Goal: Task Accomplishment & Management: Complete application form

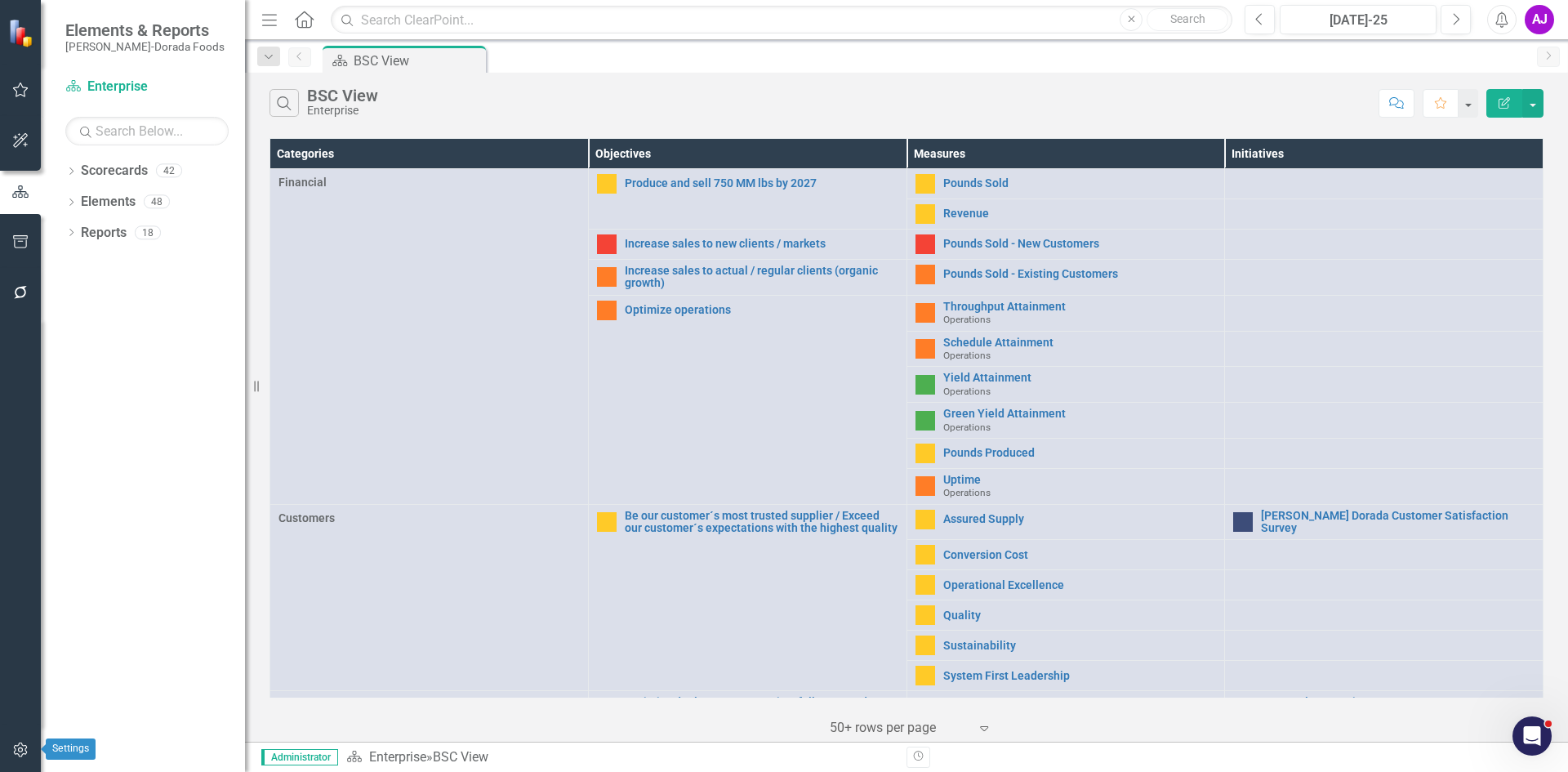
click at [6, 750] on button "button" at bounding box center [21, 750] width 37 height 34
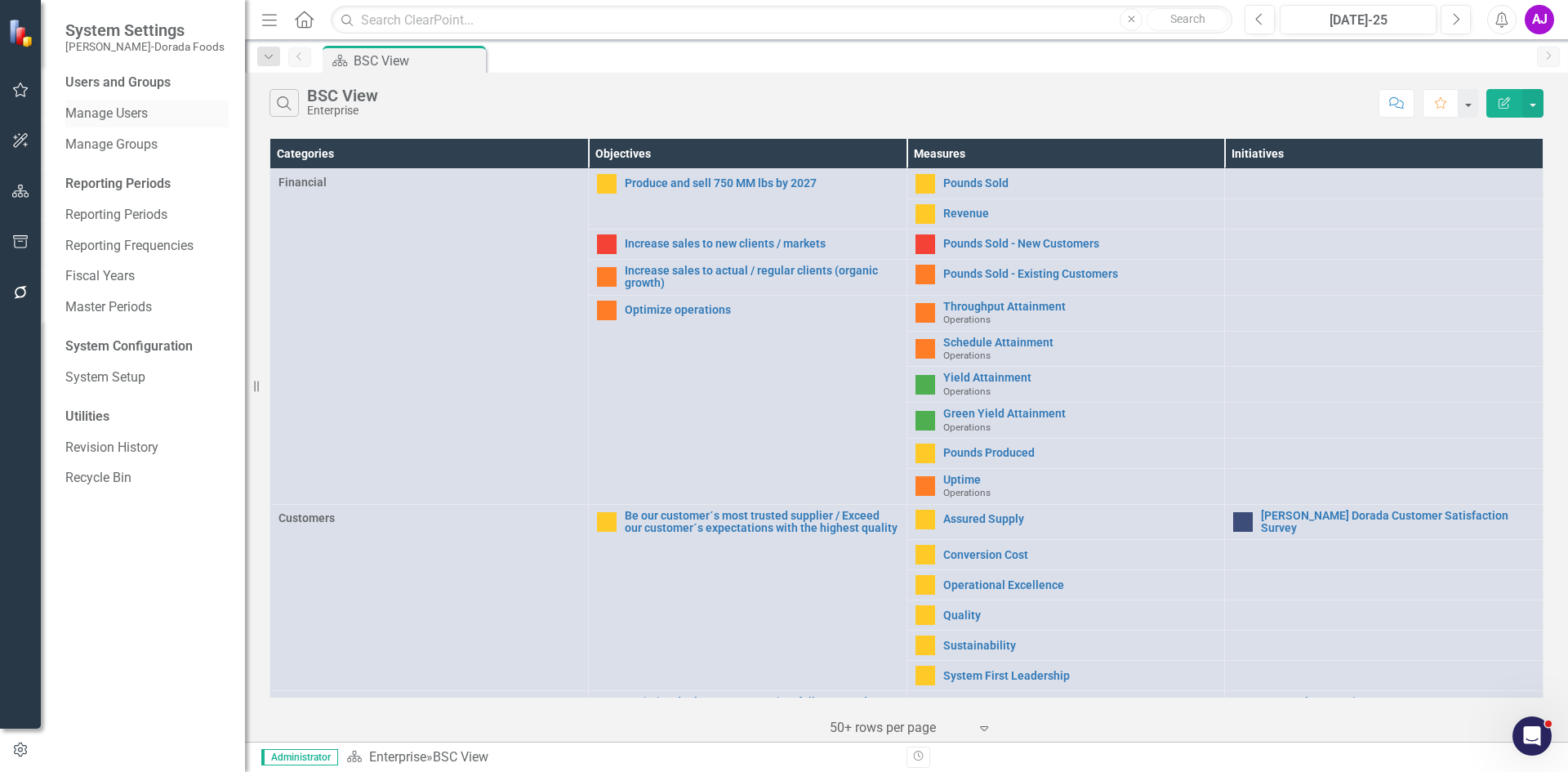
click at [117, 112] on link "Manage Users" at bounding box center [146, 114] width 163 height 19
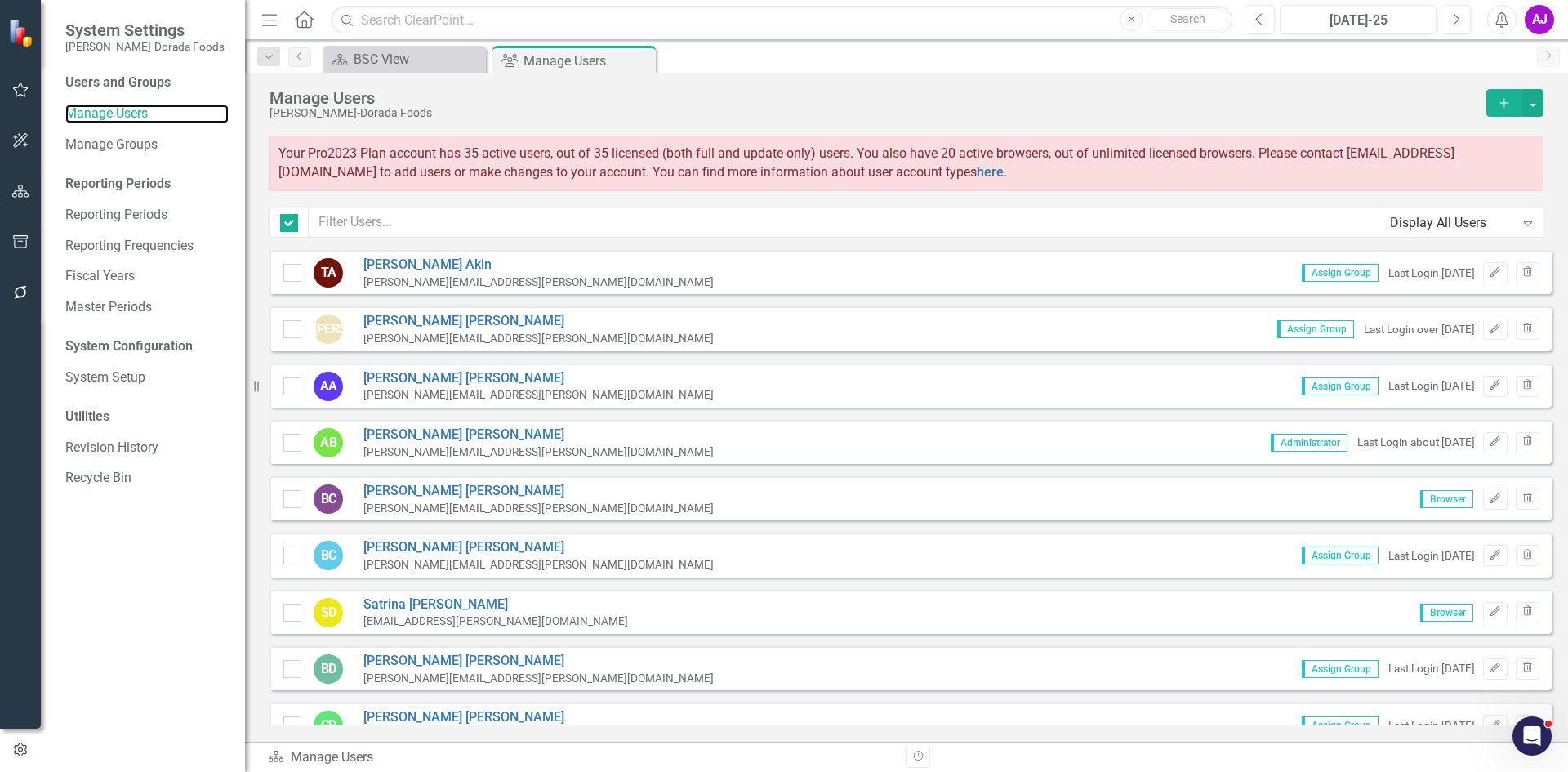
checkbox input "false"
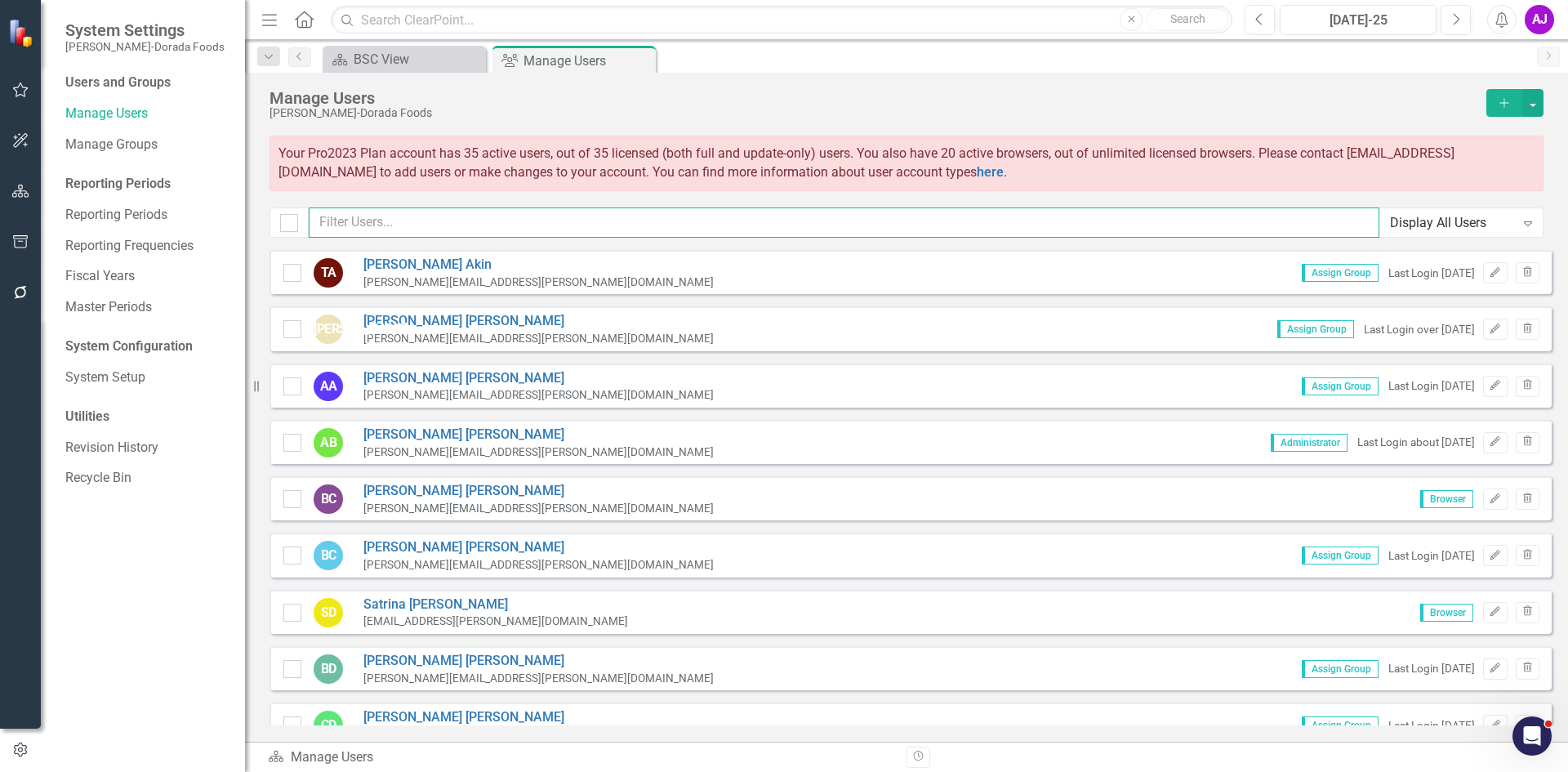
click at [541, 220] on input "text" at bounding box center [843, 222] width 1070 height 31
type input "[PERSON_NAME]"
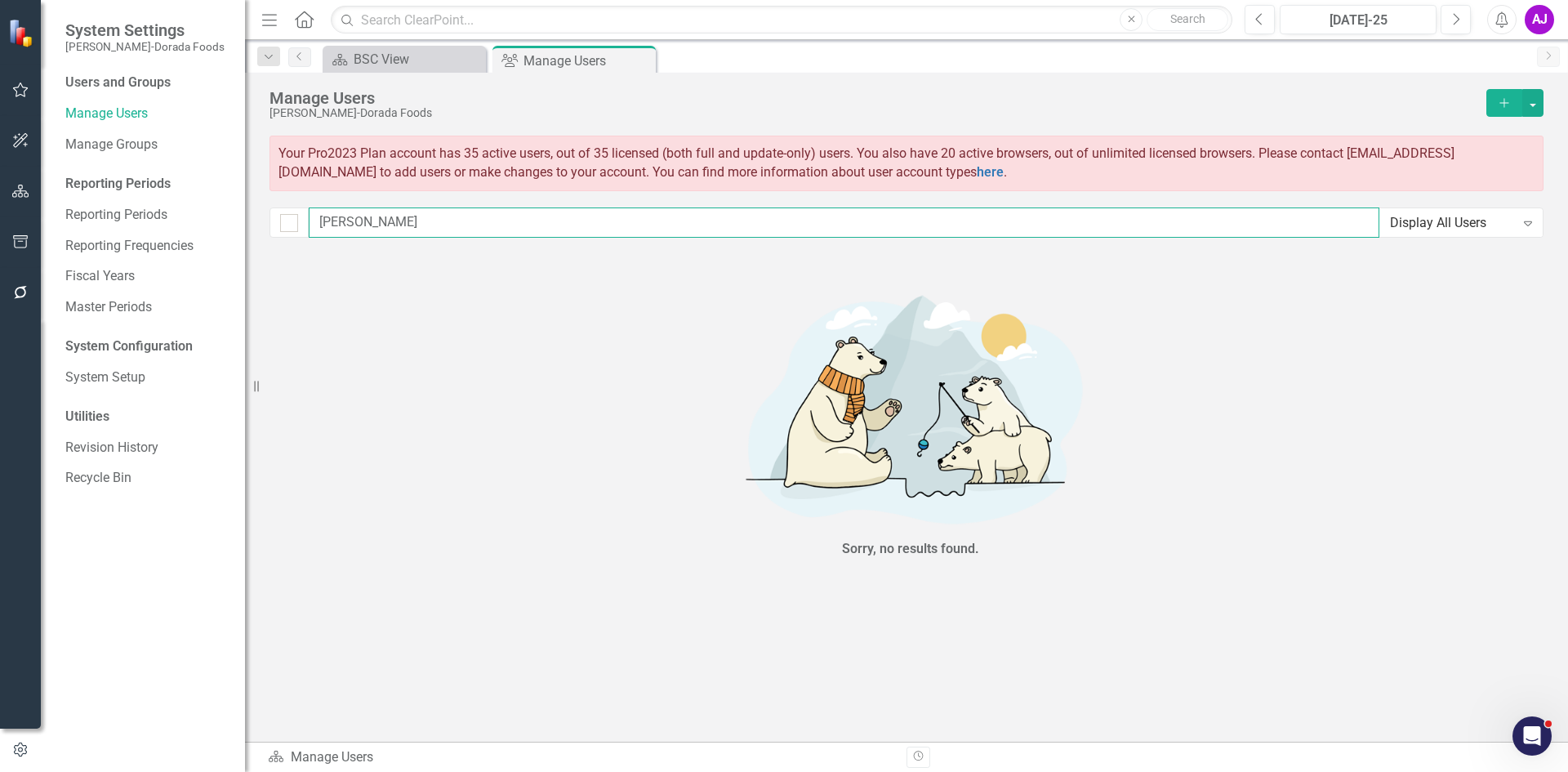
drag, startPoint x: 562, startPoint y: 222, endPoint x: 257, endPoint y: 209, distance: 305.3
click at [260, 209] on div "Manage Users [PERSON_NAME]-Dorada Foods Add Your Pro2023 Plan account has 35 ac…" at bounding box center [905, 160] width 1322 height 177
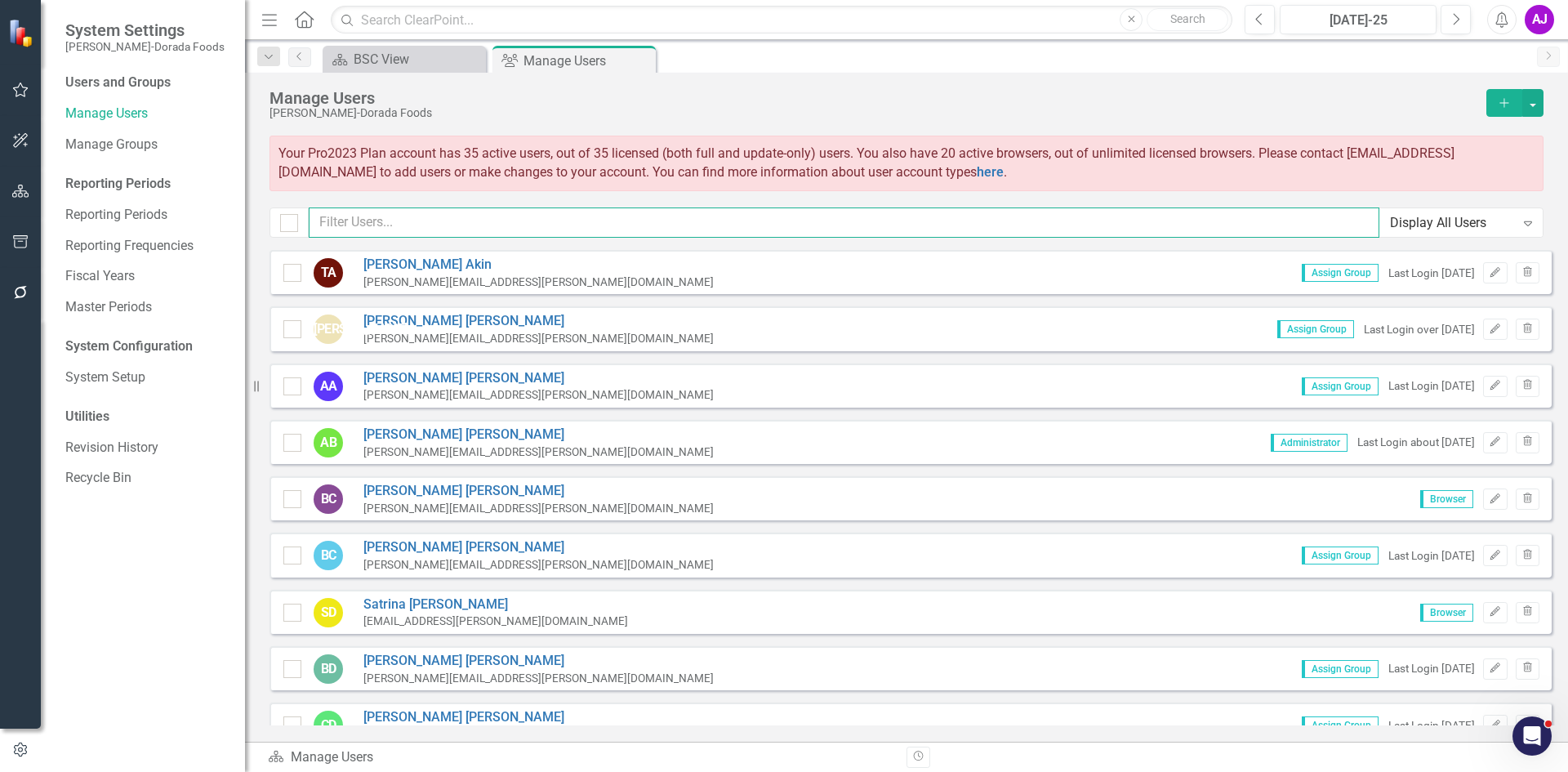
checkbox input "false"
type input "[PERSON_NAME]"
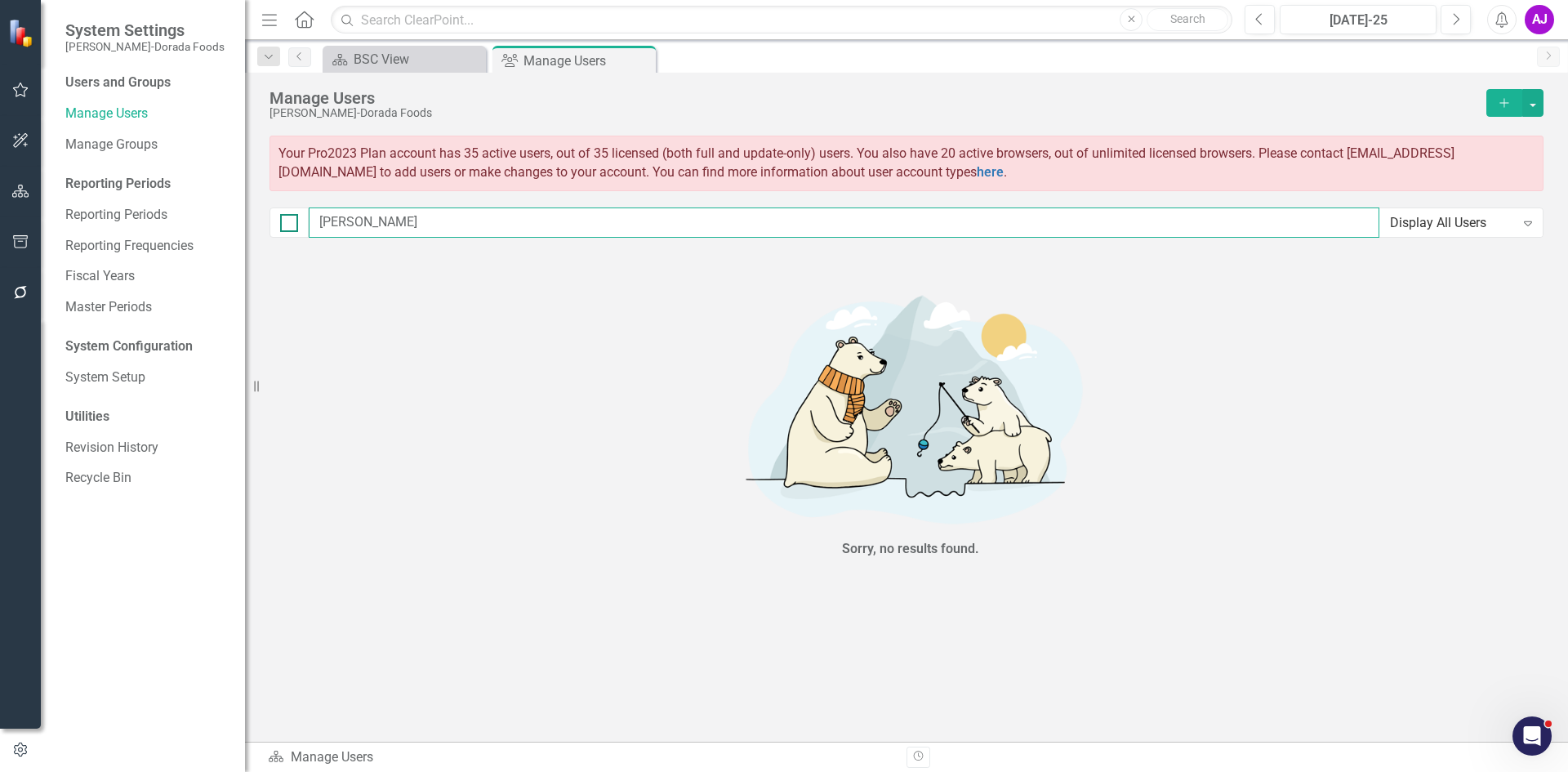
drag, startPoint x: 373, startPoint y: 217, endPoint x: 287, endPoint y: 216, distance: 86.0
click at [292, 218] on div "[PERSON_NAME] Display All Users Expand" at bounding box center [906, 222] width 1273 height 31
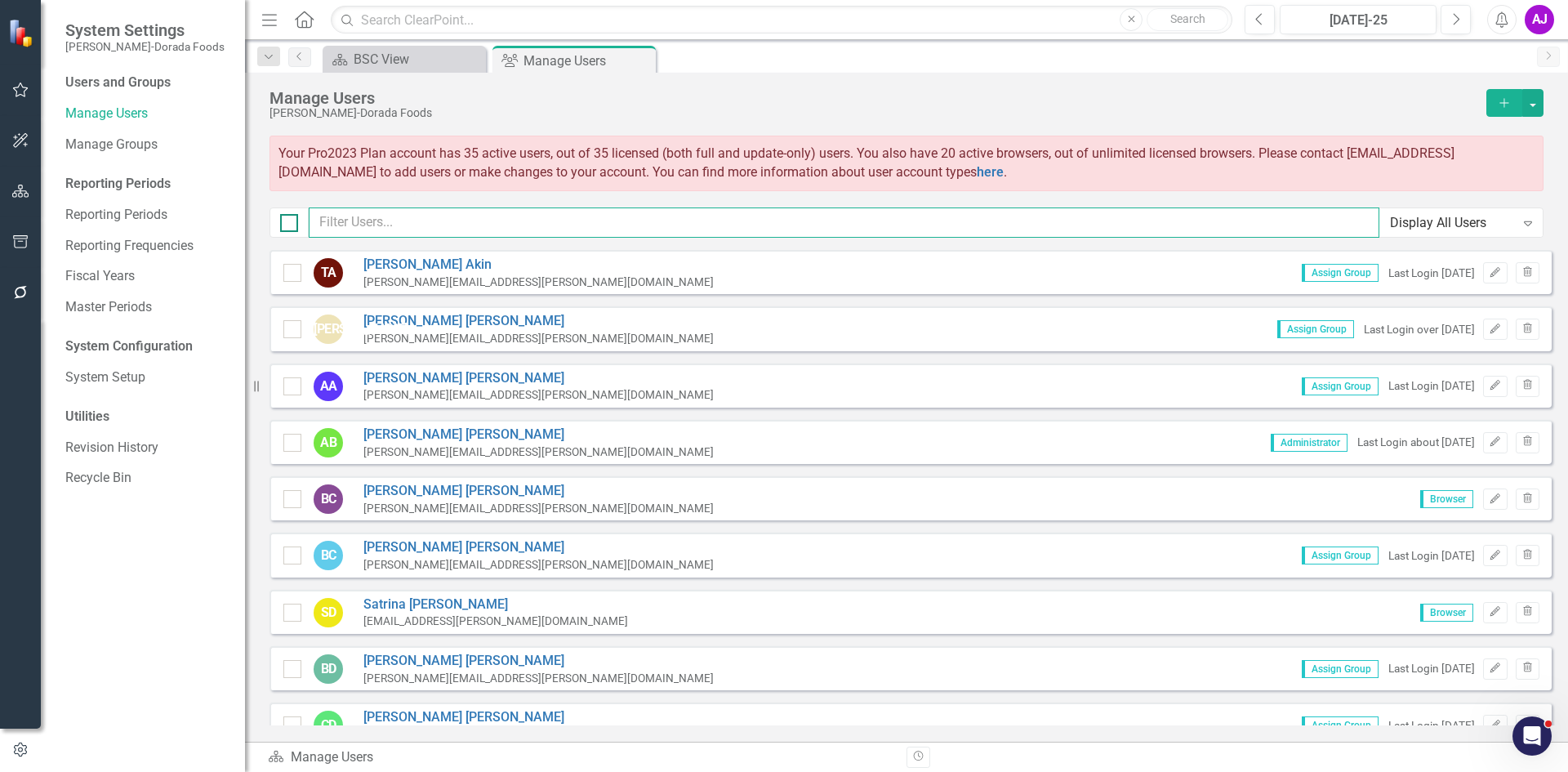
checkbox input "false"
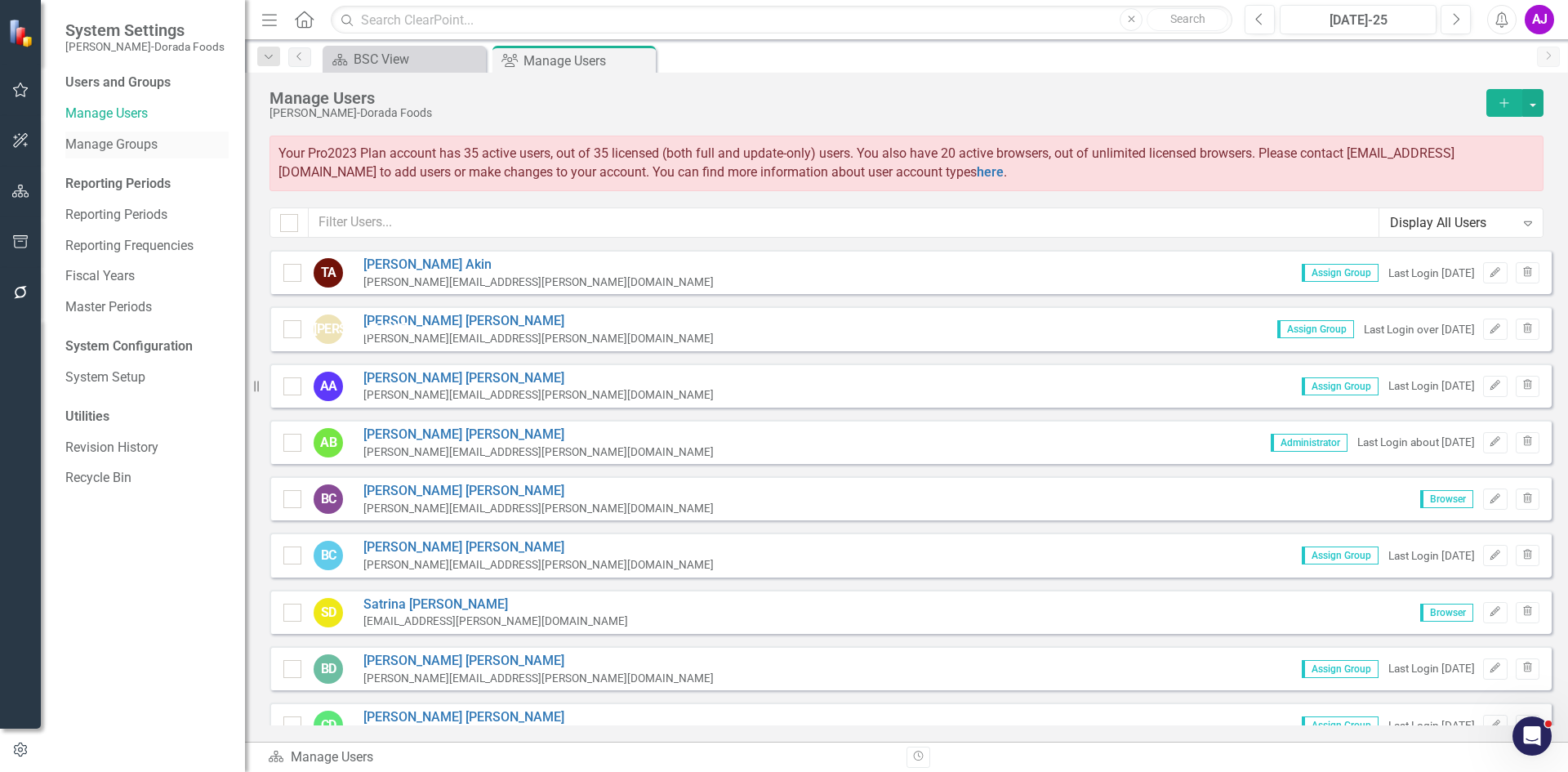
click at [122, 141] on link "Manage Groups" at bounding box center [146, 145] width 163 height 19
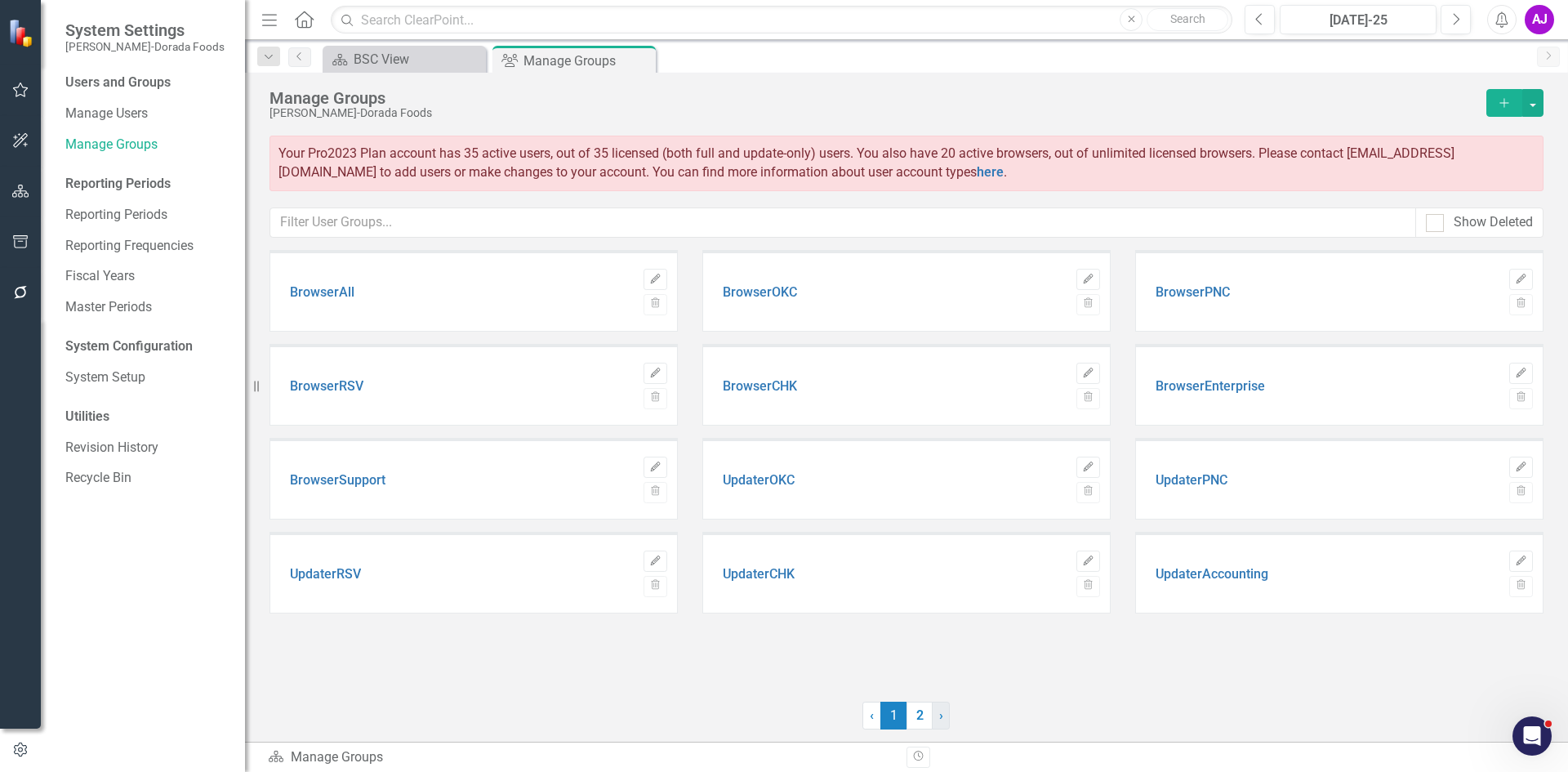
click at [938, 710] on link "› Next" at bounding box center [940, 715] width 18 height 28
click at [1092, 284] on button "Edit" at bounding box center [1088, 279] width 24 height 21
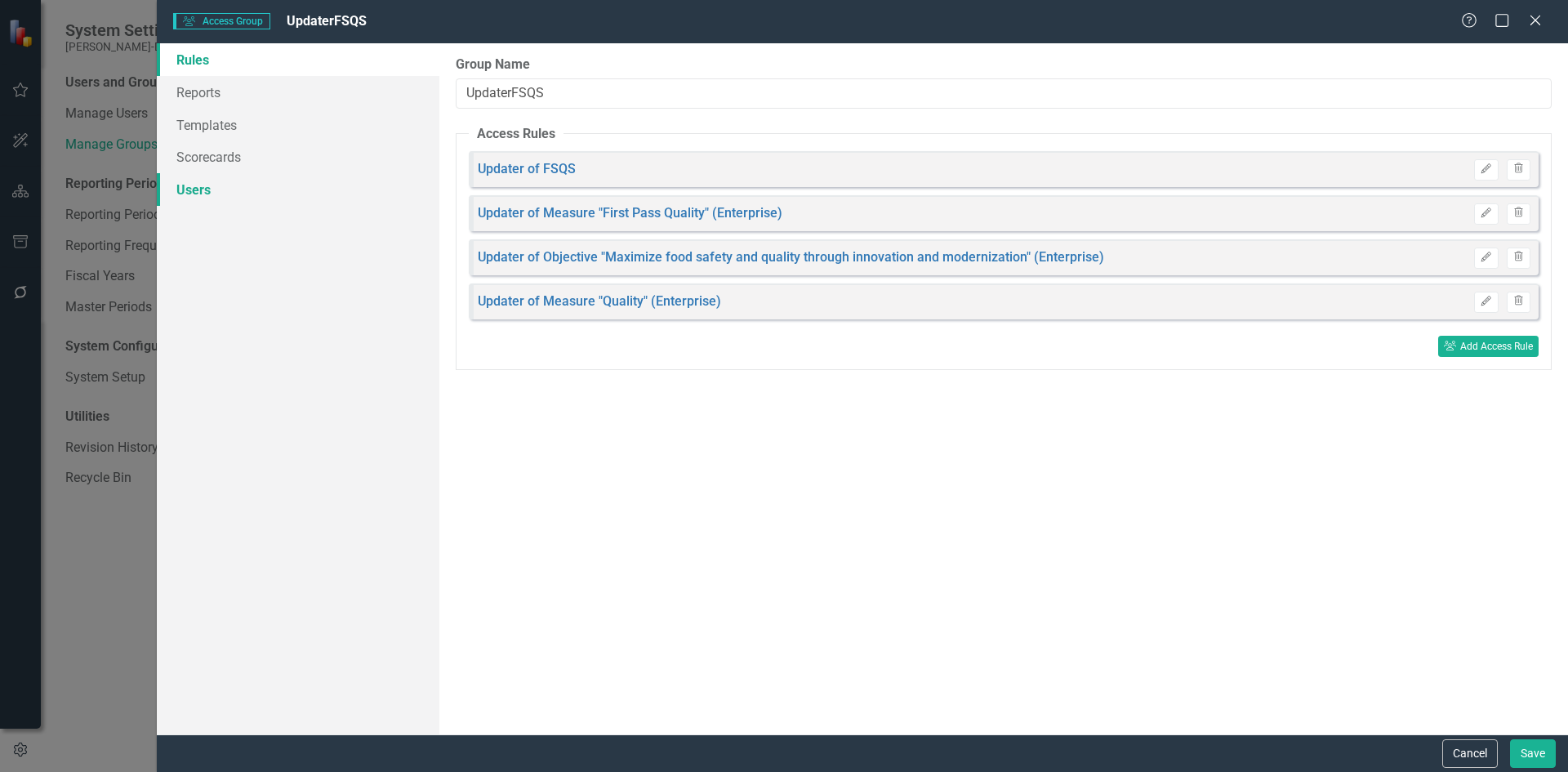
click at [225, 184] on link "Users" at bounding box center [297, 189] width 283 height 32
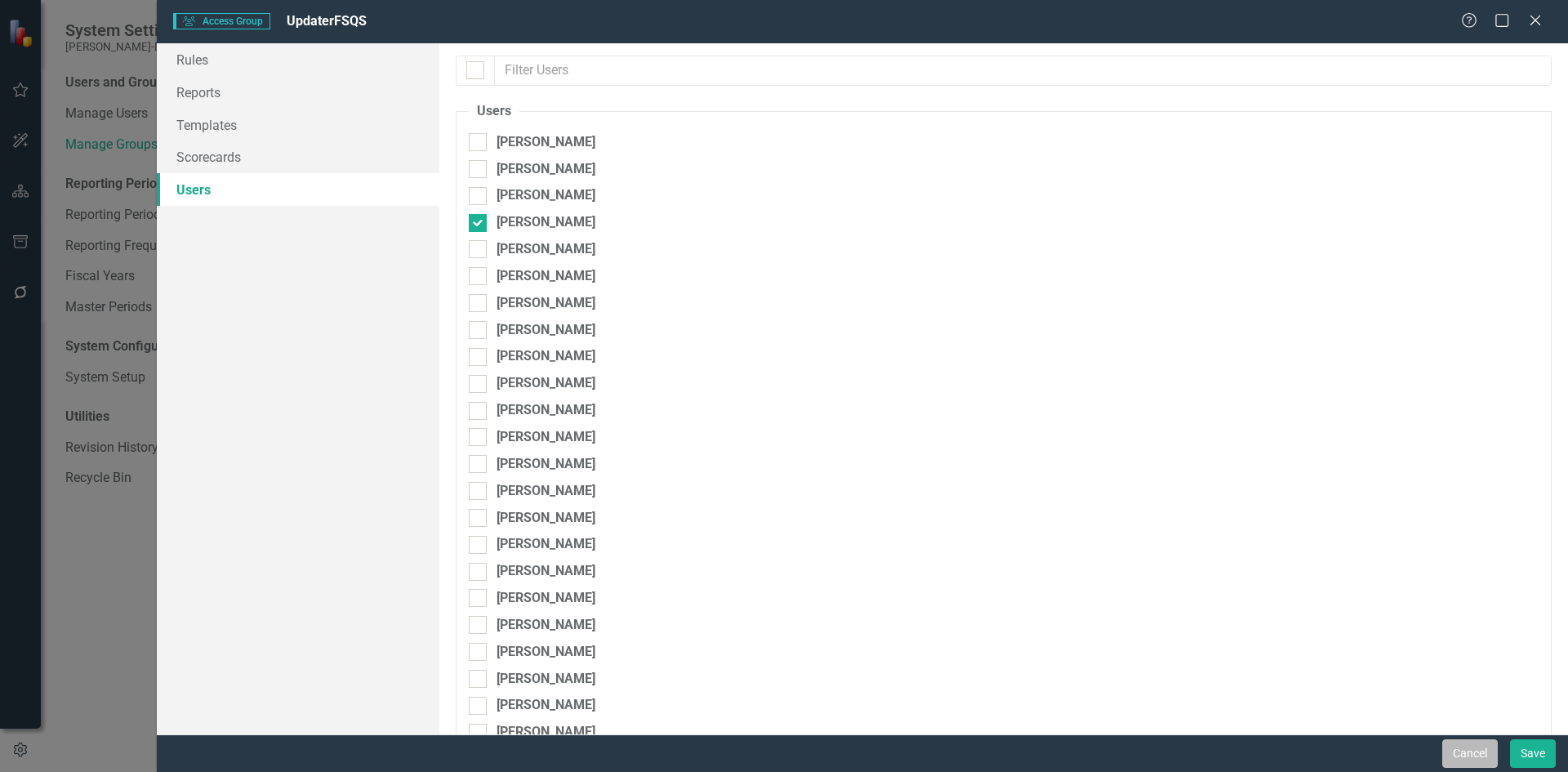
click at [1468, 745] on button "Cancel" at bounding box center [1470, 753] width 56 height 29
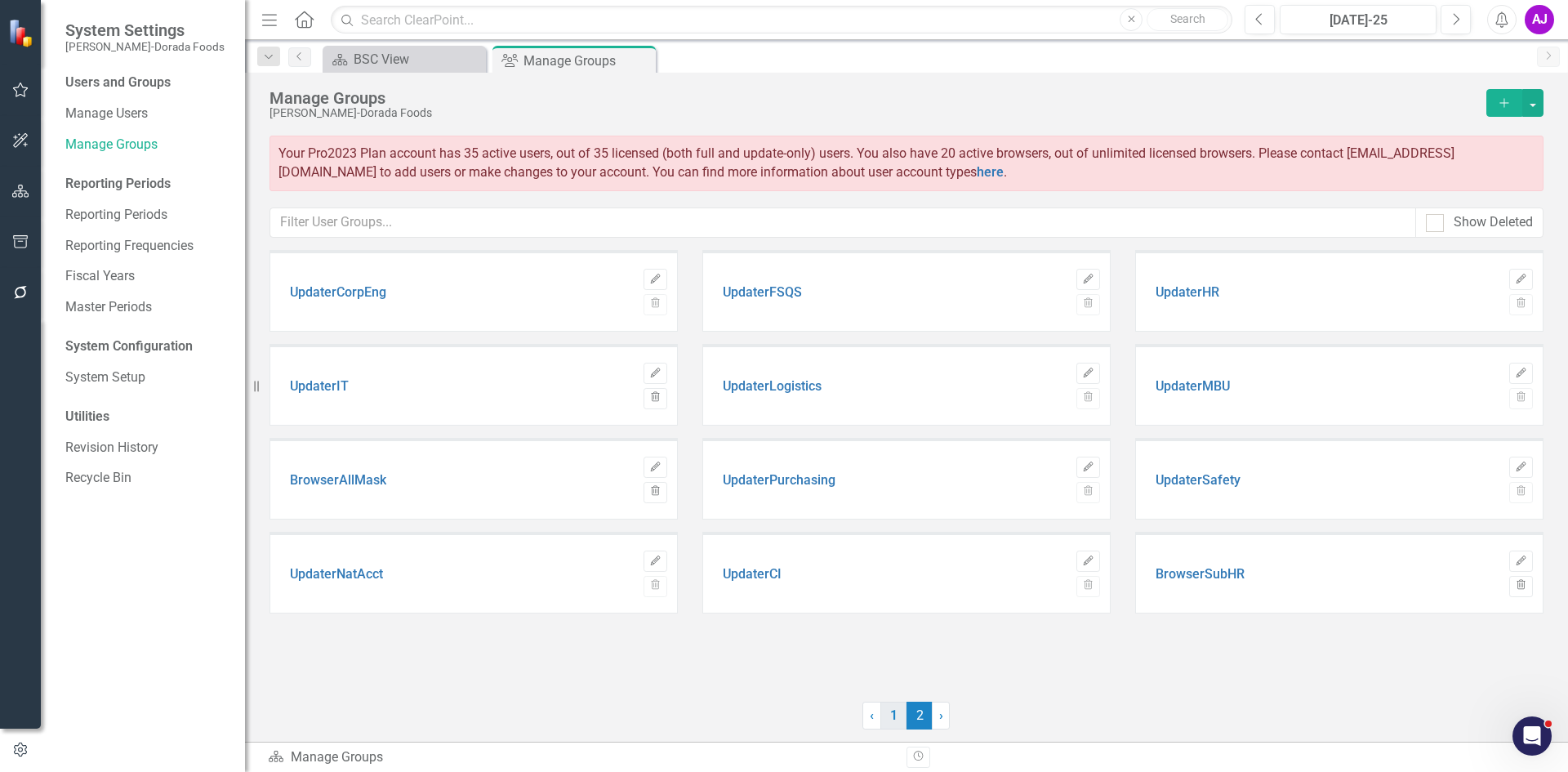
click at [892, 714] on link "1" at bounding box center [893, 715] width 26 height 28
click at [661, 558] on icon "Edit" at bounding box center [654, 561] width 12 height 10
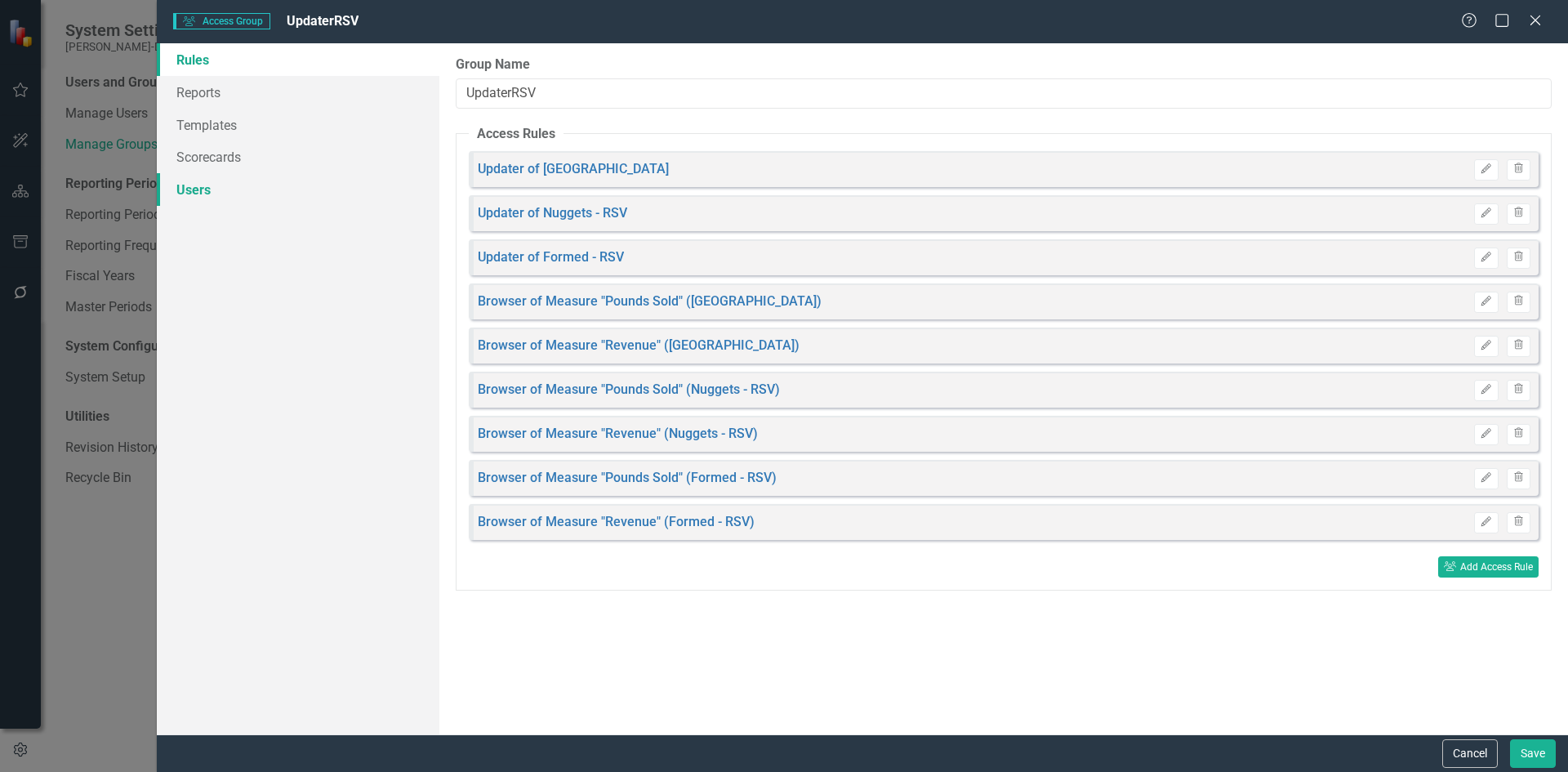
click at [309, 184] on link "Users" at bounding box center [297, 189] width 283 height 32
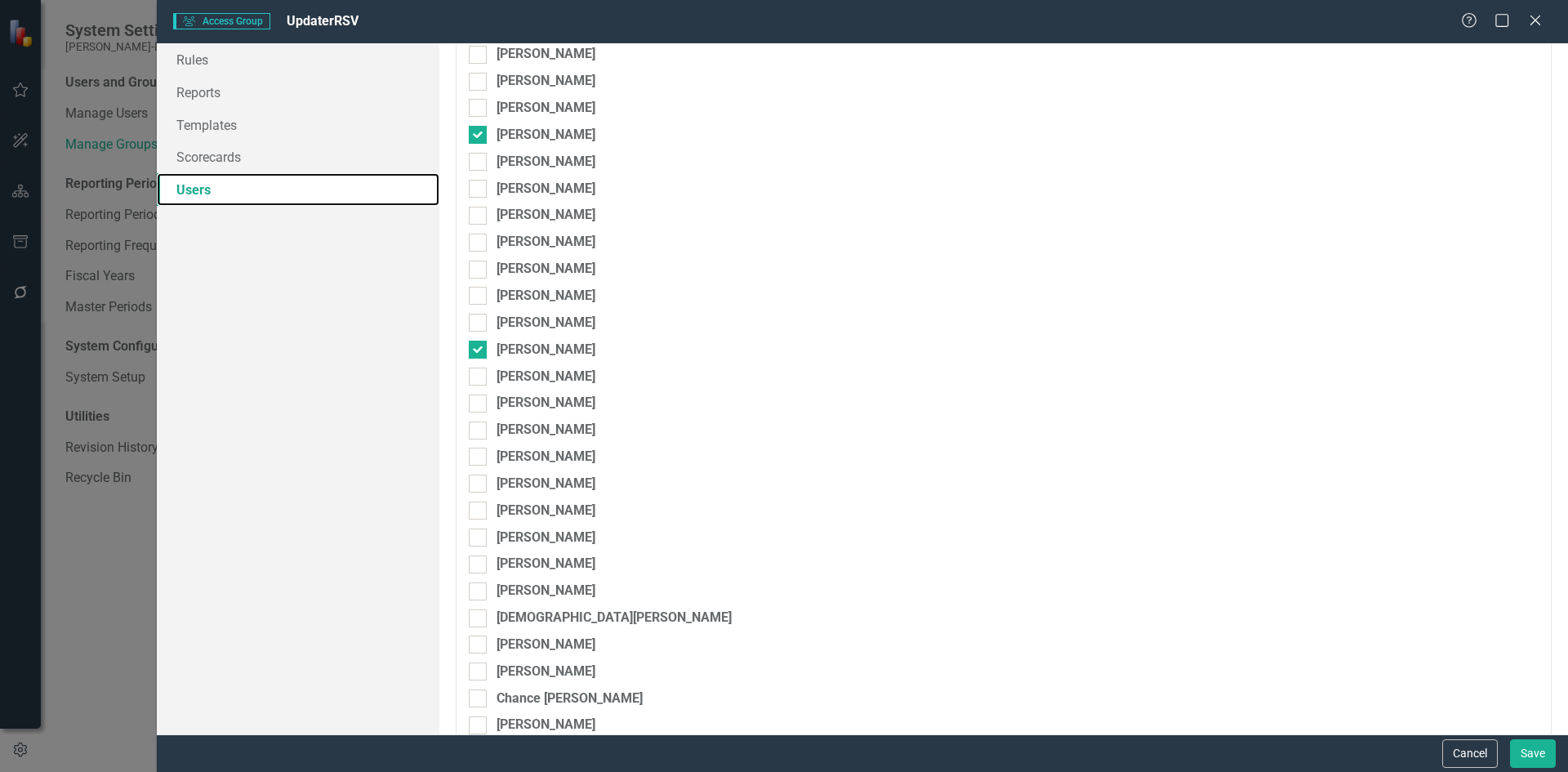
scroll to position [171, 0]
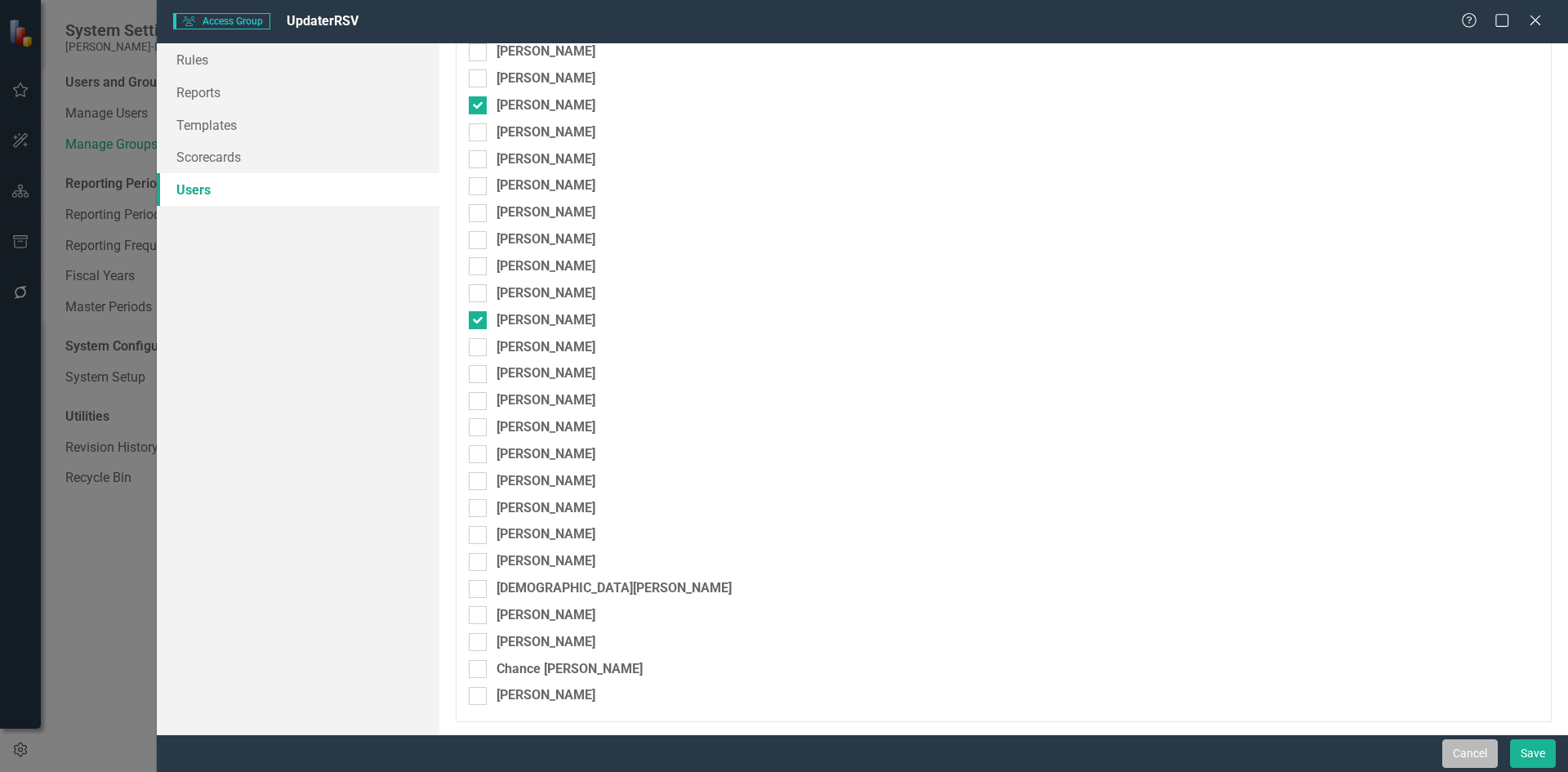
click at [1455, 750] on button "Cancel" at bounding box center [1470, 753] width 56 height 29
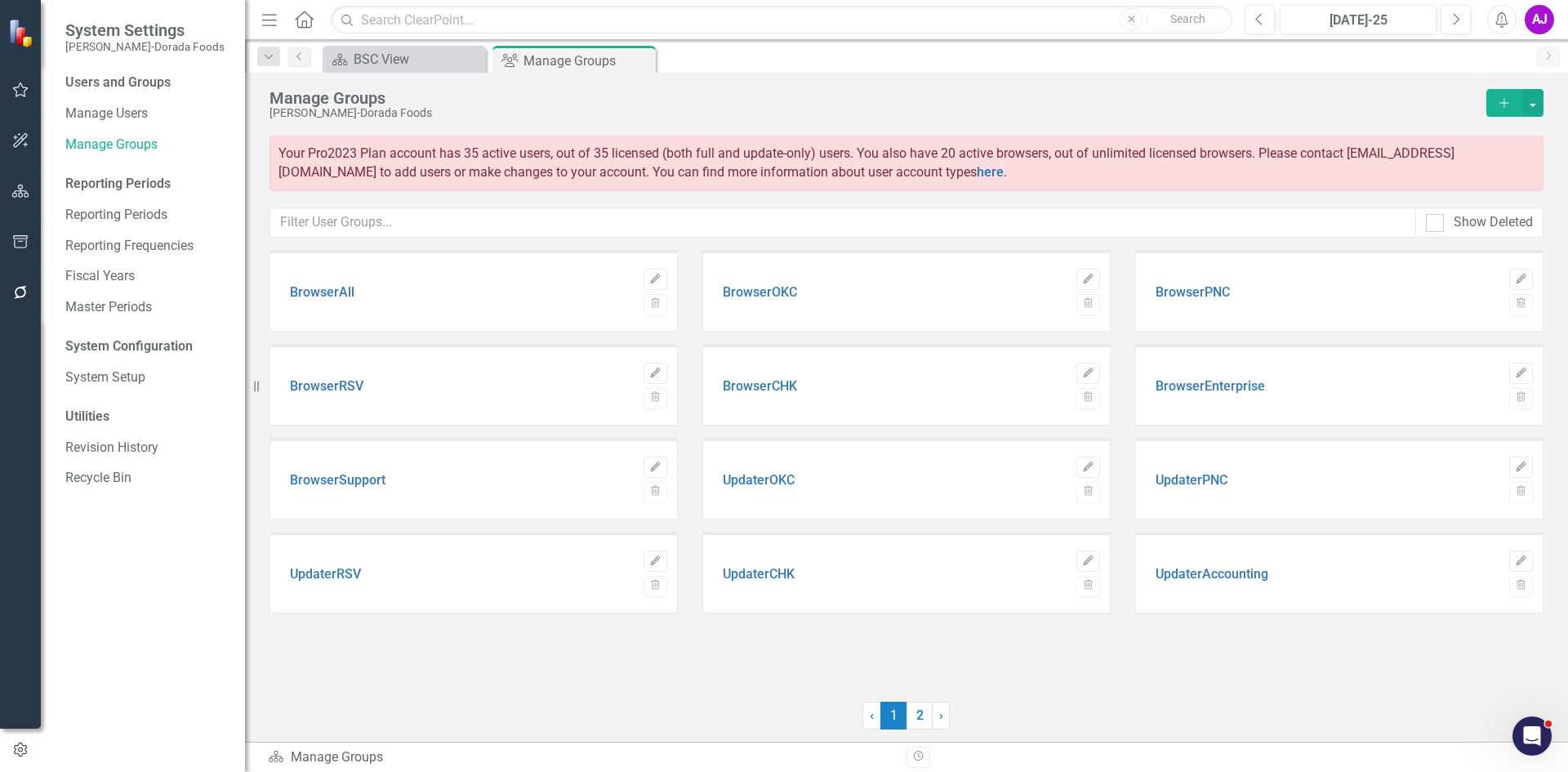
click at [1510, 93] on button "Add" at bounding box center [1504, 103] width 36 height 28
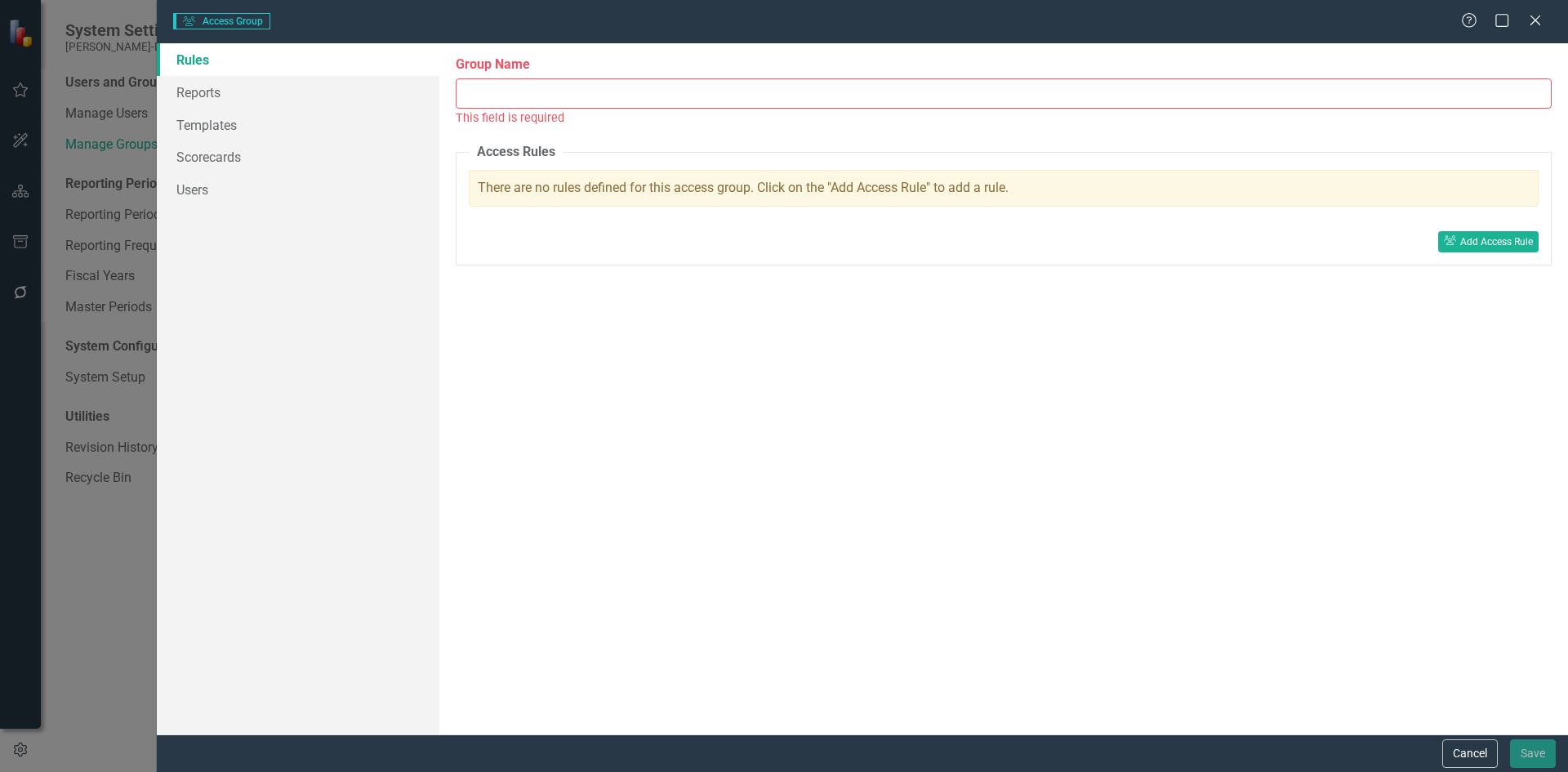
click at [555, 90] on input "Group Name" at bounding box center [1004, 94] width 1095 height 31
click at [1479, 752] on button "Cancel" at bounding box center [1470, 753] width 56 height 29
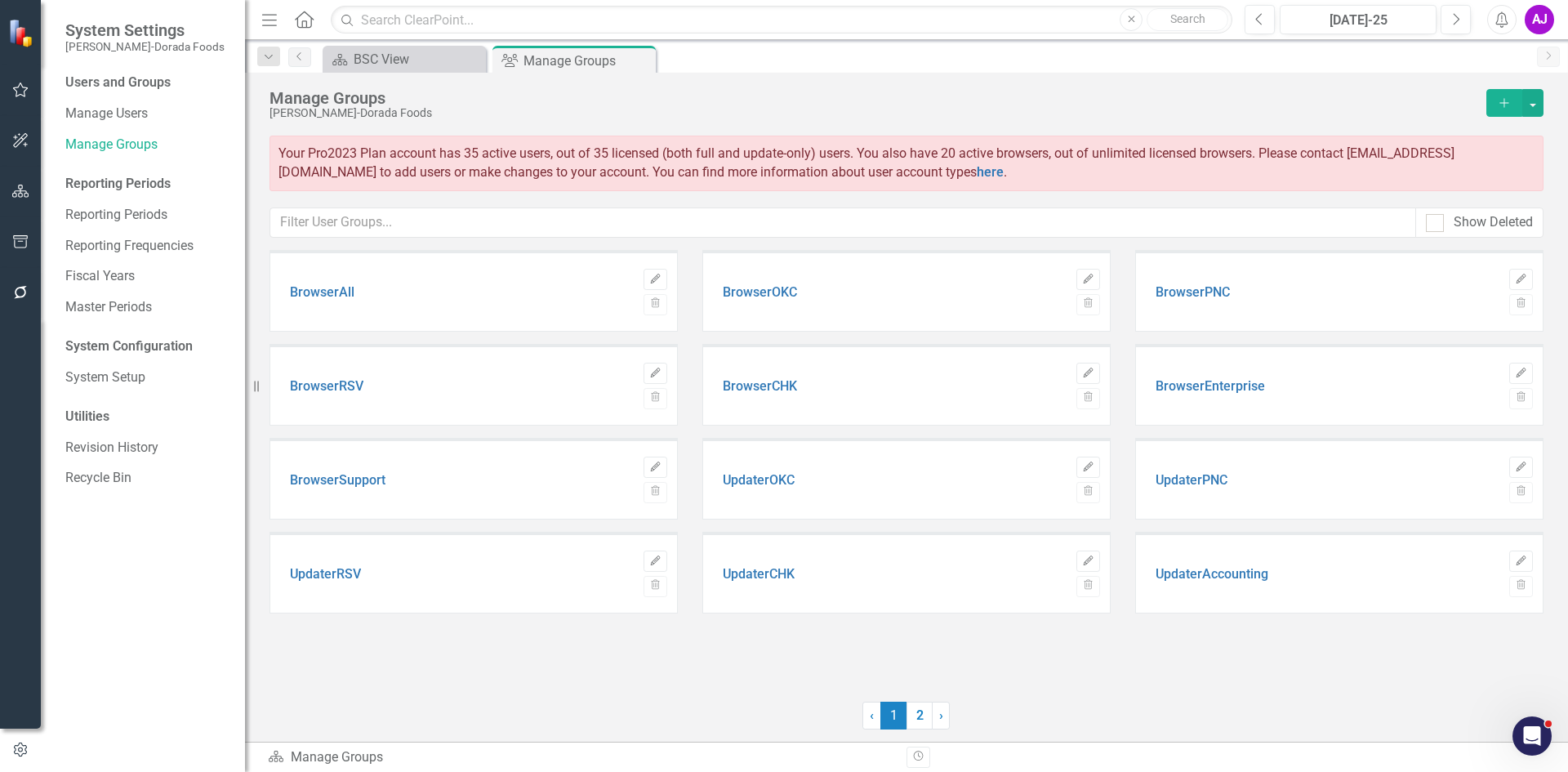
click at [144, 99] on div "Users and Groups Manage Users Manage Groups Reporting Periods Reporting Periods…" at bounding box center [143, 422] width 204 height 698
click at [141, 113] on link "Manage Users" at bounding box center [146, 114] width 163 height 19
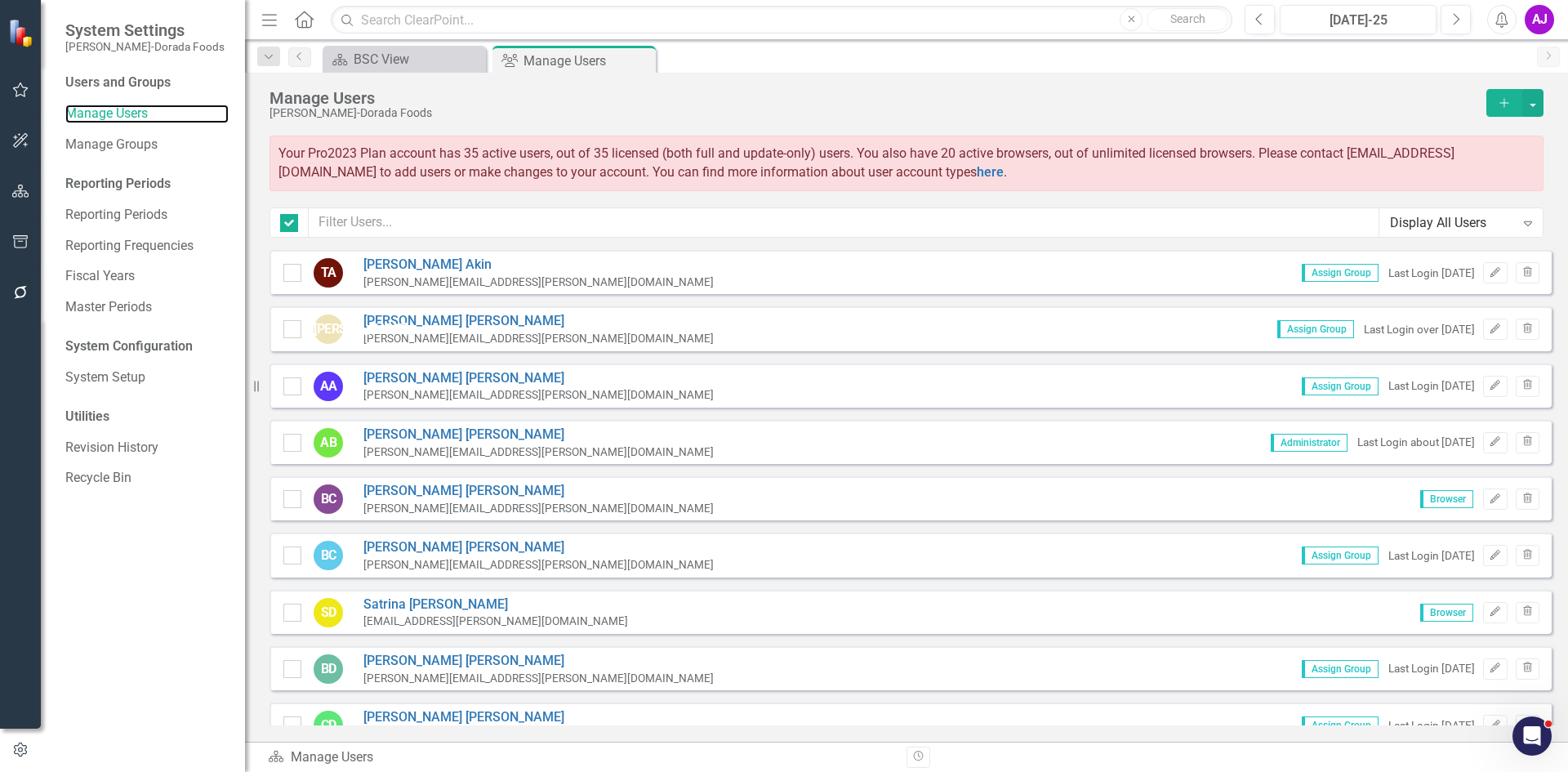
checkbox input "false"
click at [1509, 110] on button "Add" at bounding box center [1504, 103] width 36 height 28
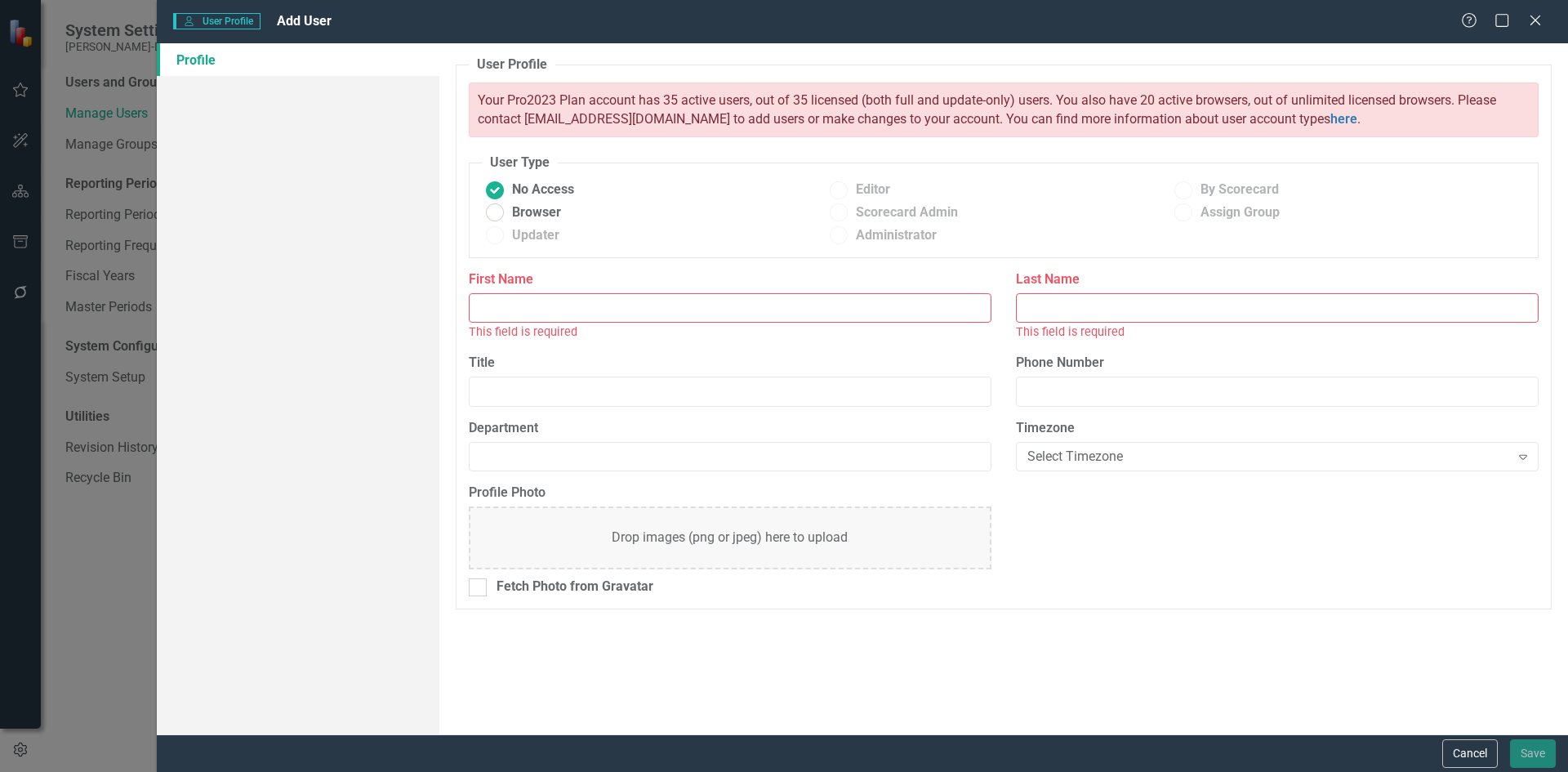
click at [590, 298] on input "First Name" at bounding box center [730, 308] width 523 height 31
click at [512, 209] on span "Browser" at bounding box center [536, 212] width 49 height 19
click at [507, 209] on input "Browser" at bounding box center [494, 212] width 25 height 25
radio input "true"
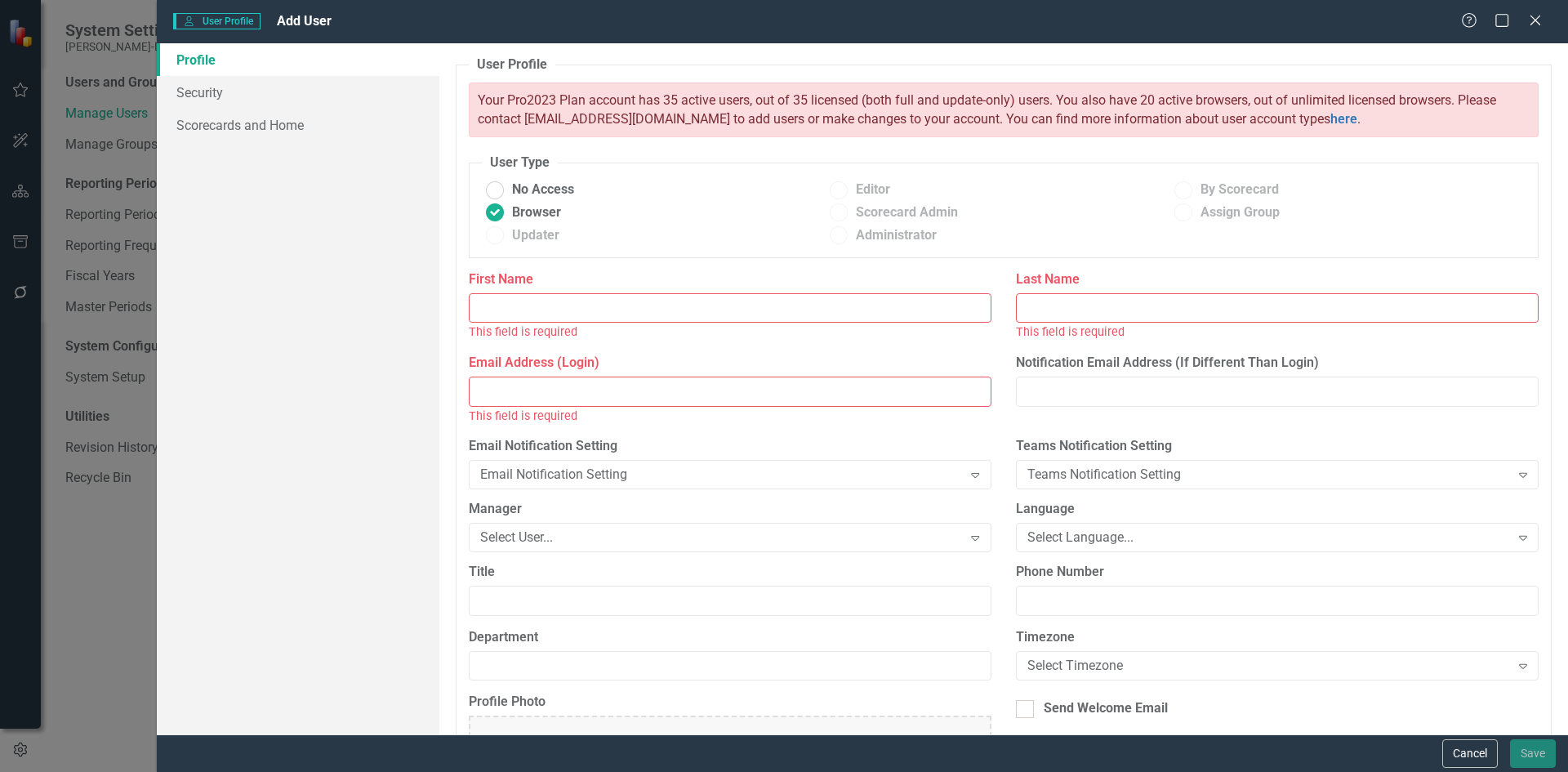
click at [559, 314] on input "First Name" at bounding box center [730, 308] width 523 height 31
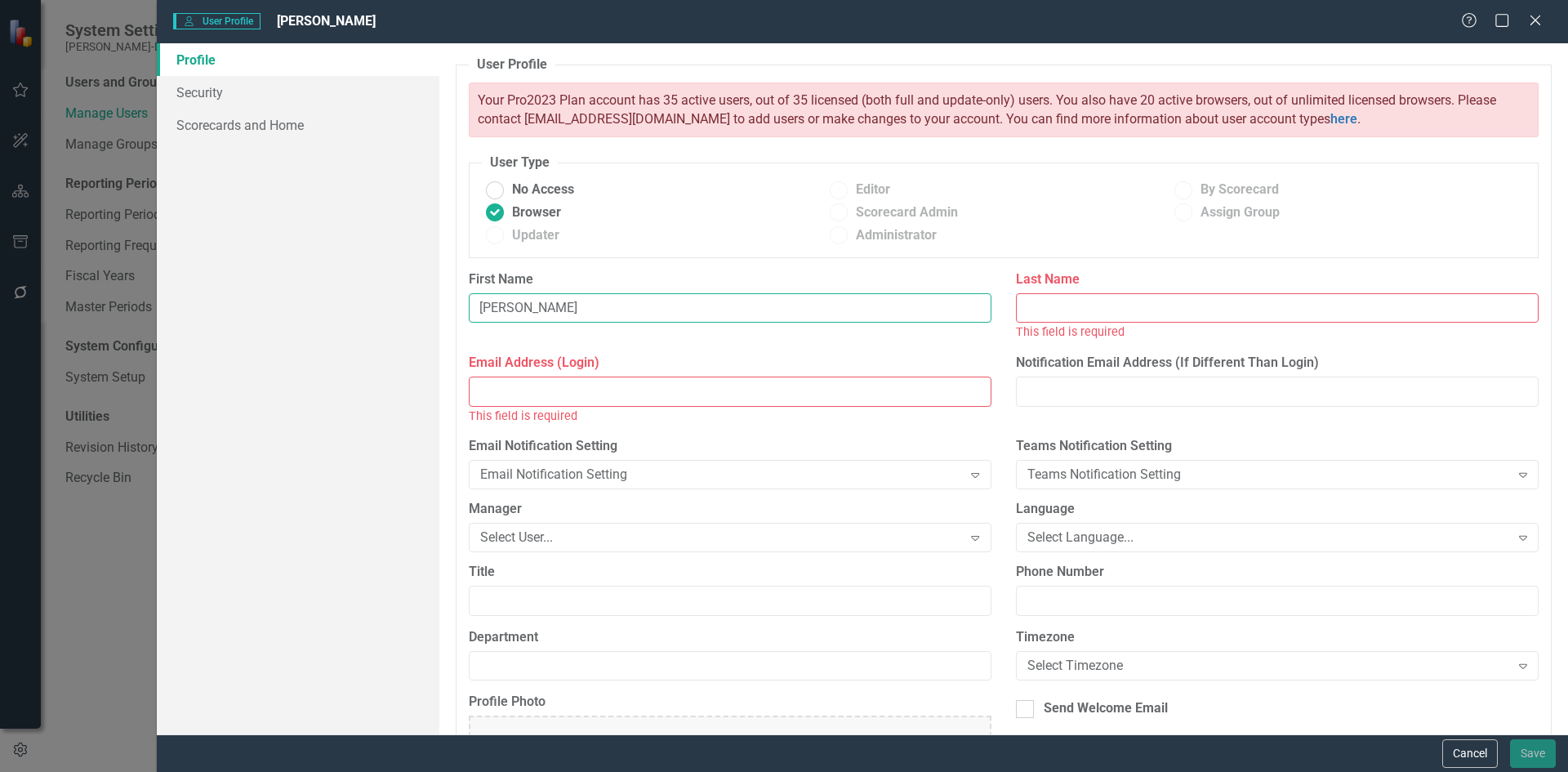
type input "[PERSON_NAME]"
click at [1153, 309] on input "Last Name" at bounding box center [1277, 308] width 523 height 31
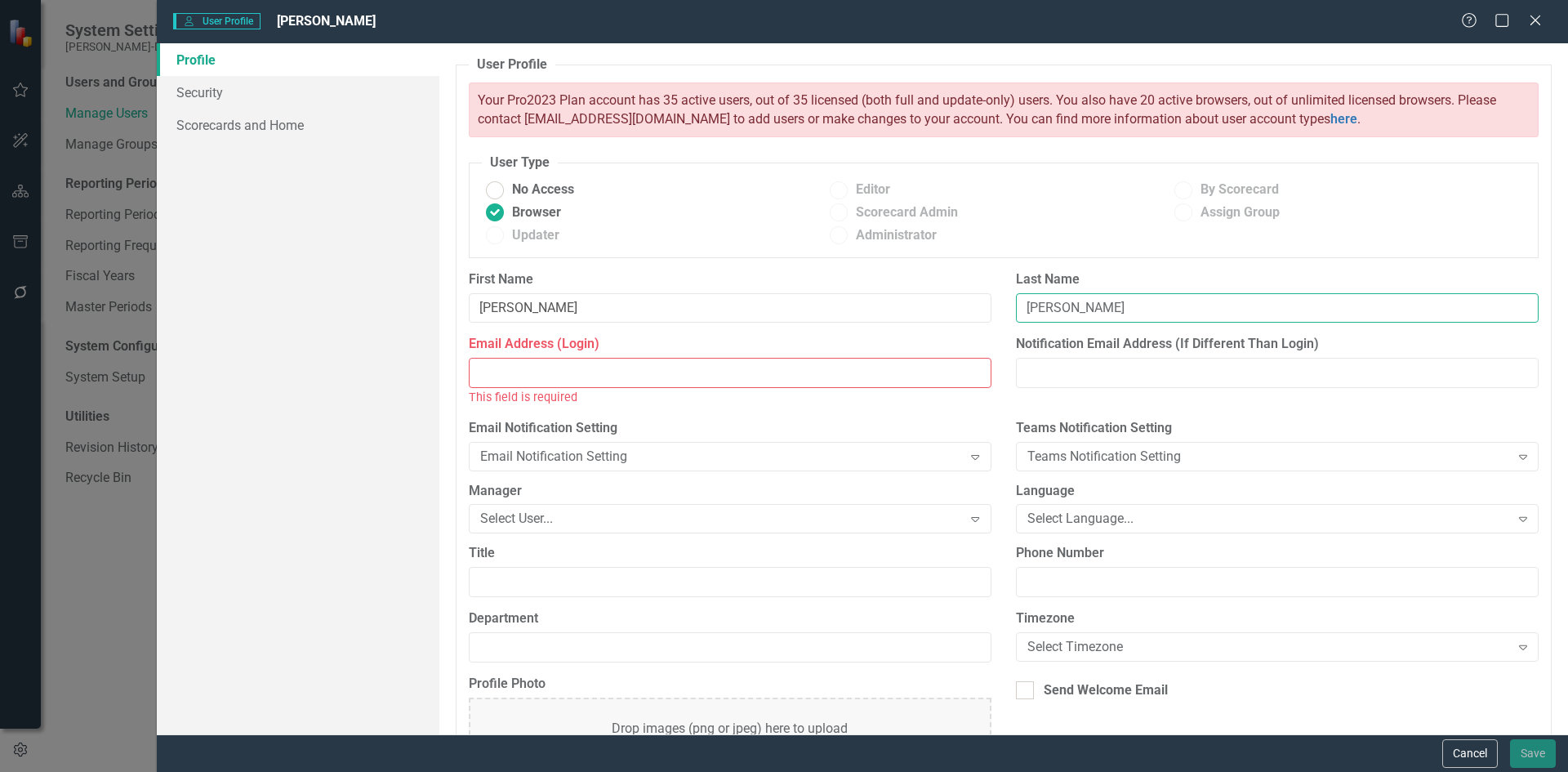
type input "[PERSON_NAME]"
paste input "[PERSON_NAME][EMAIL_ADDRESS][PERSON_NAME][DOMAIN_NAME]"
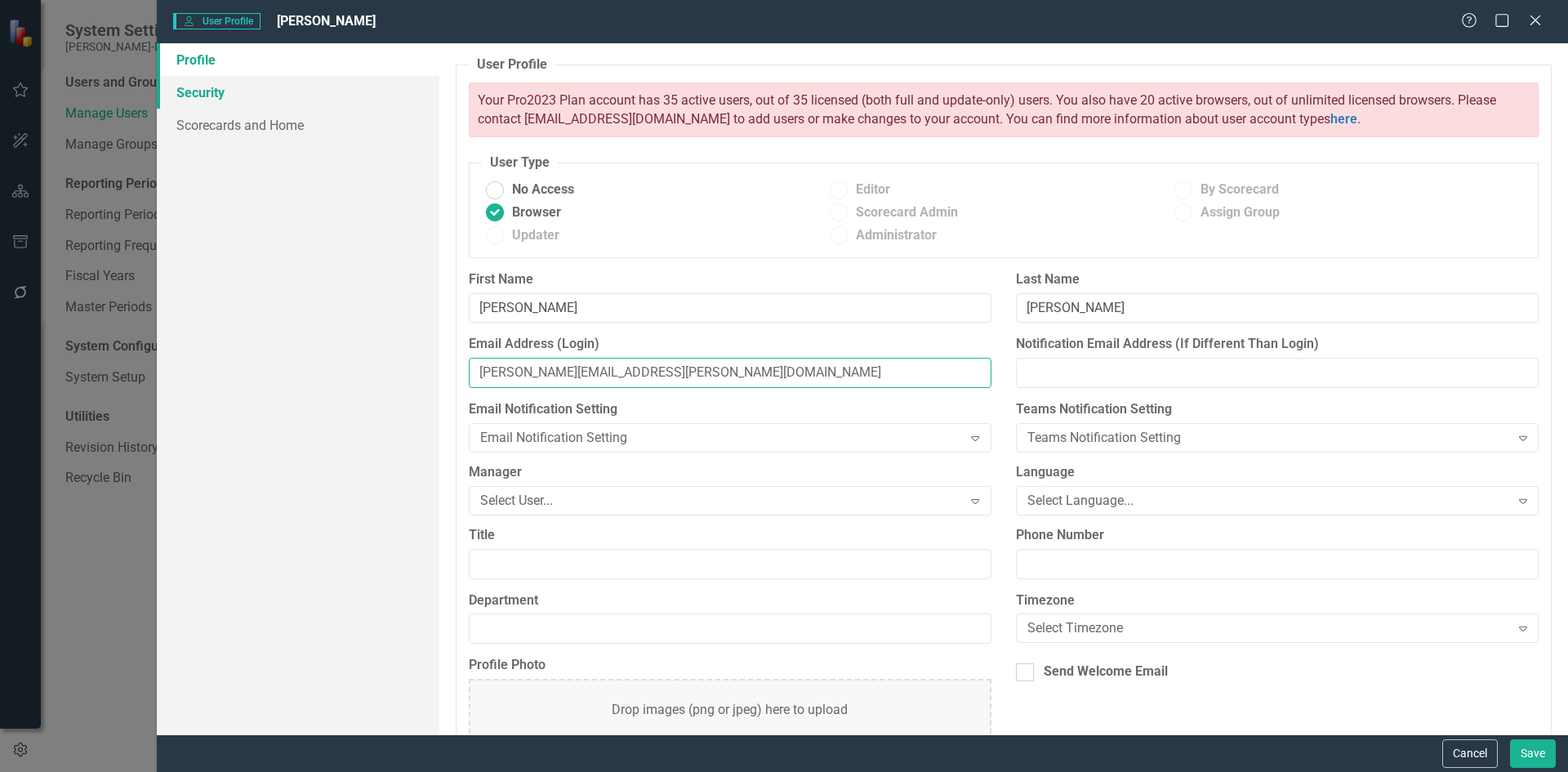
type input "[PERSON_NAME][EMAIL_ADDRESS][PERSON_NAME][DOMAIN_NAME]"
click at [249, 86] on link "Security" at bounding box center [297, 92] width 283 height 32
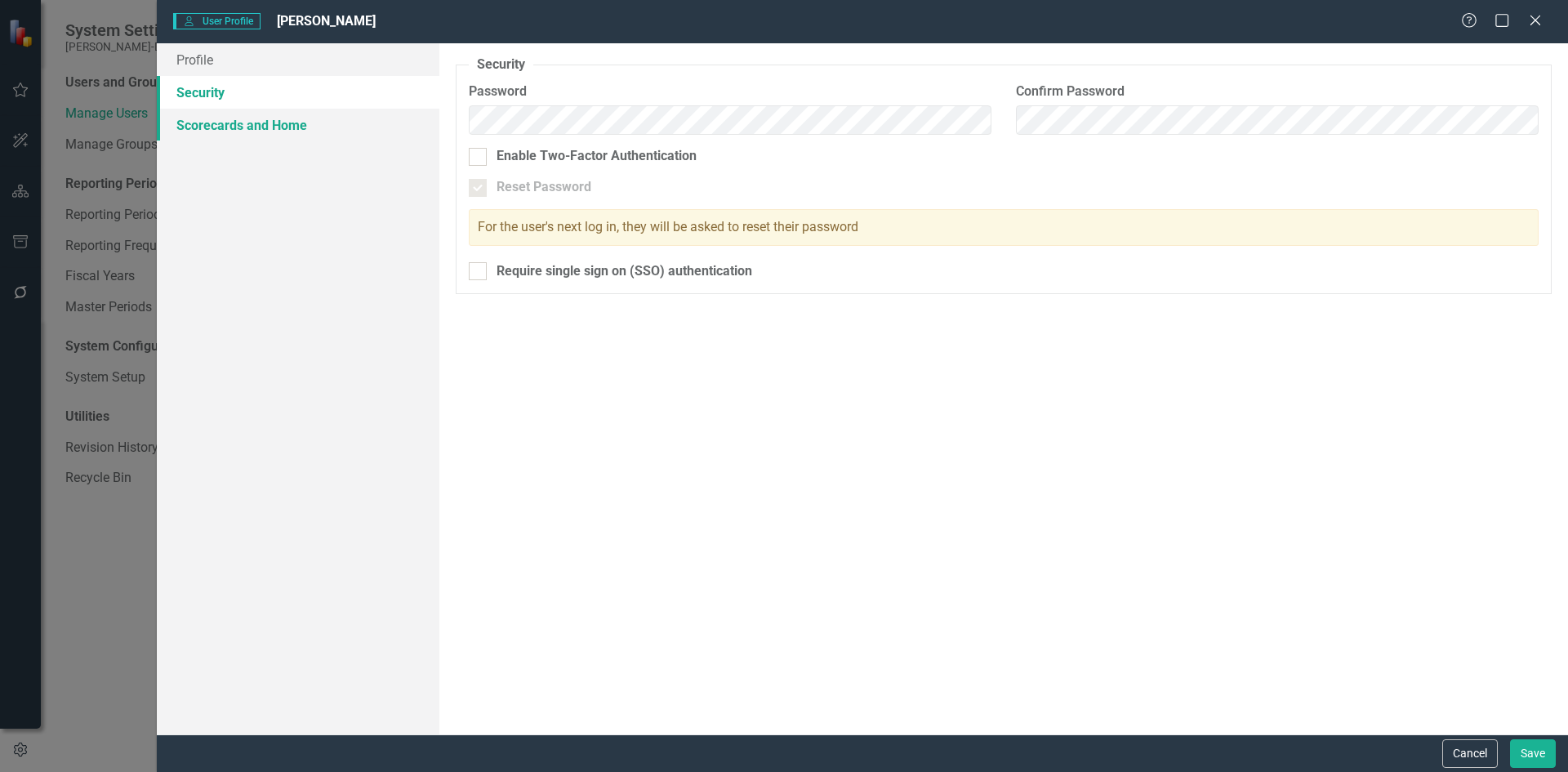
click at [259, 122] on link "Scorecards and Home" at bounding box center [297, 124] width 283 height 32
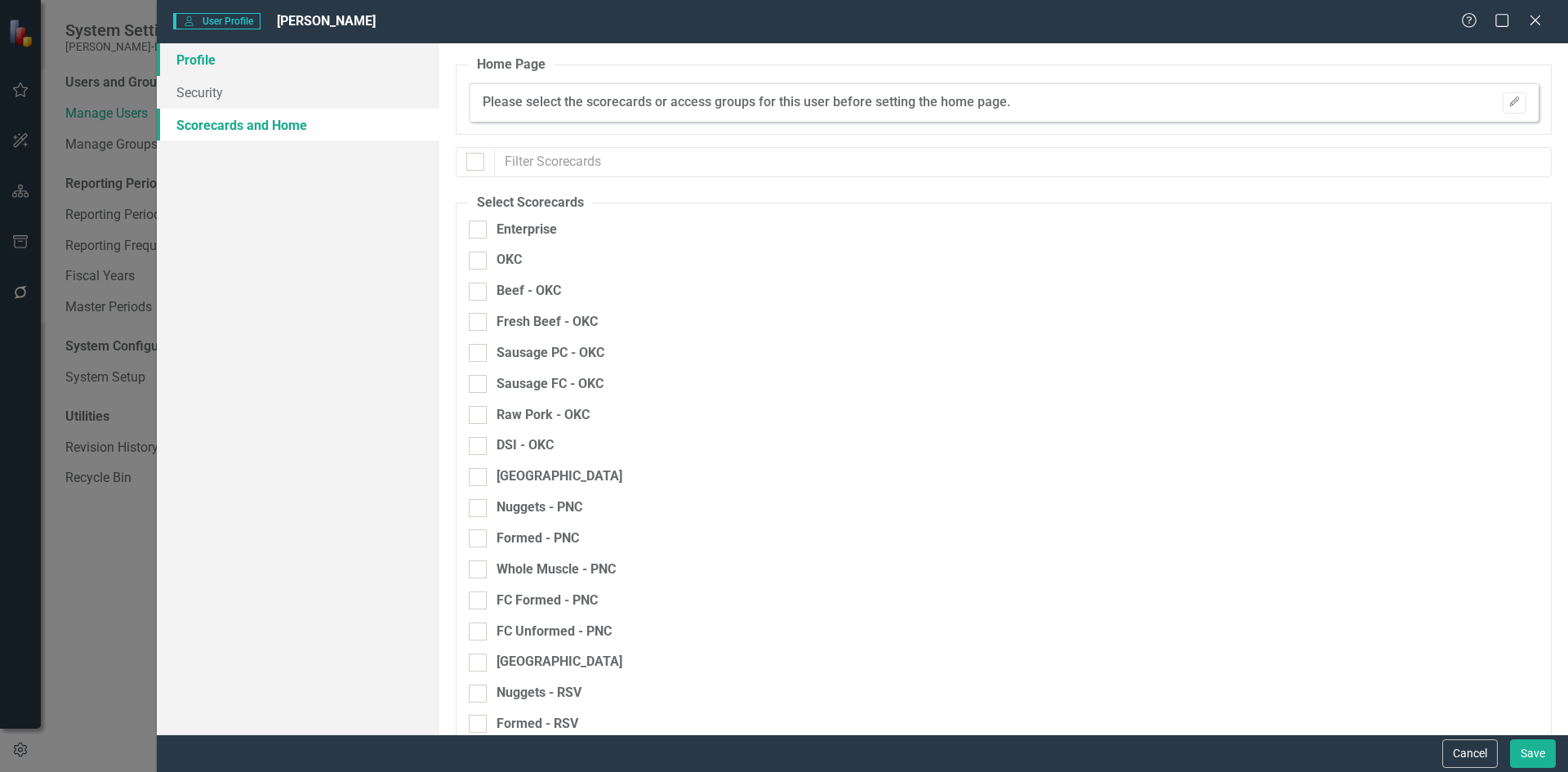
click at [285, 70] on link "Profile" at bounding box center [297, 59] width 283 height 32
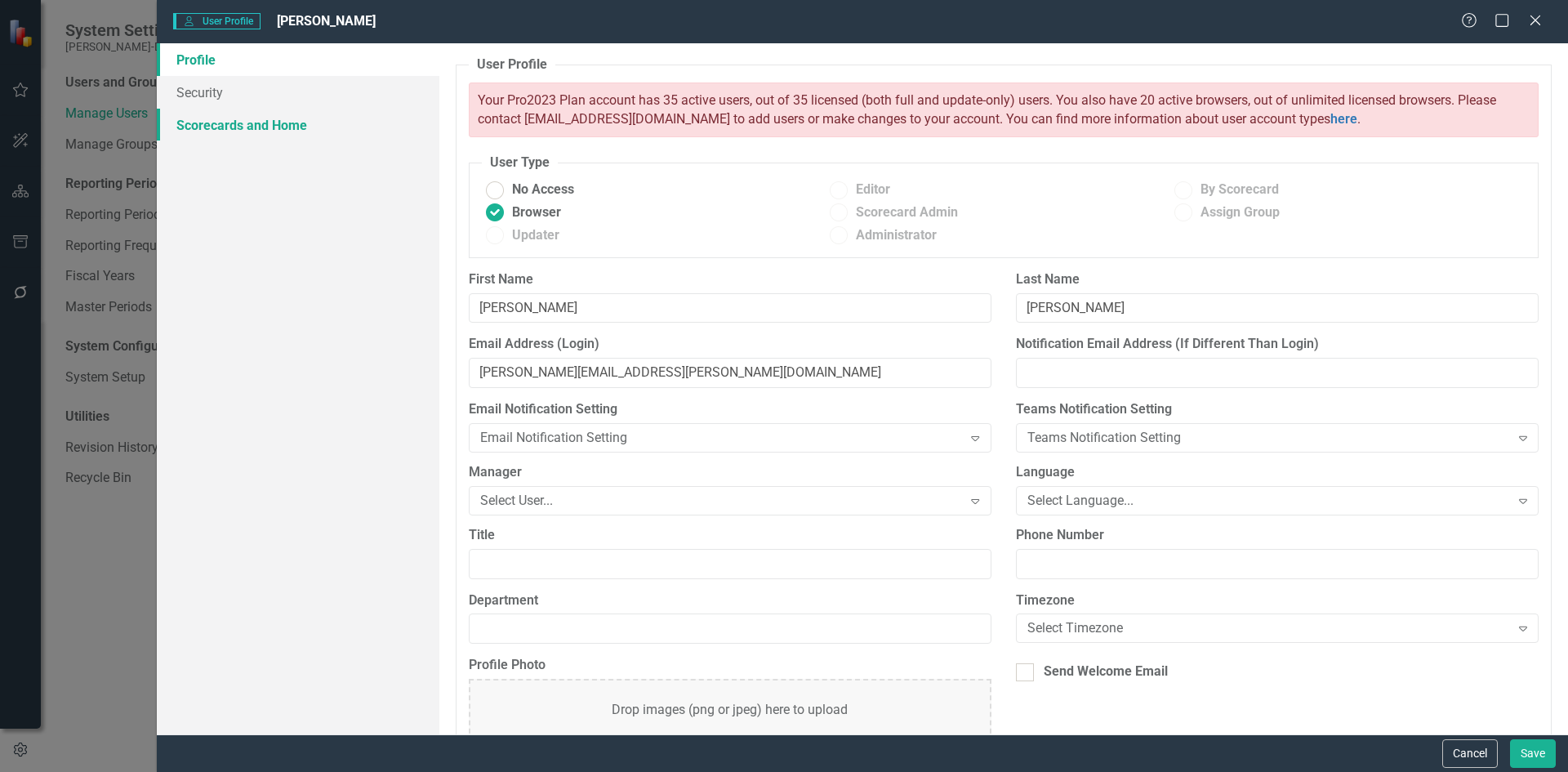
click at [302, 123] on link "Scorecards and Home" at bounding box center [297, 124] width 283 height 32
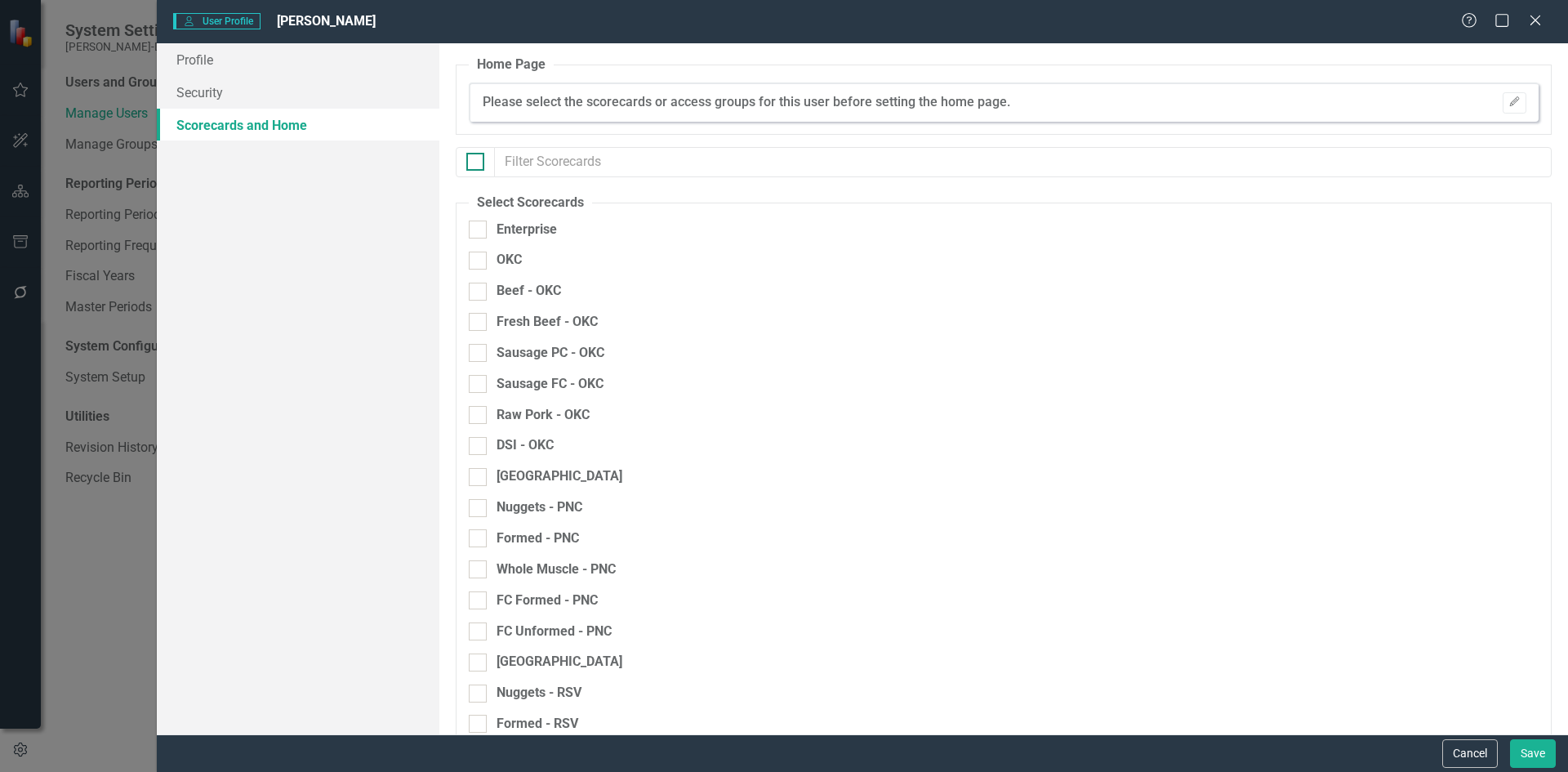
click at [480, 165] on div at bounding box center [474, 161] width 18 height 18
click at [477, 163] on input "checkbox" at bounding box center [471, 158] width 10 height 10
checkbox input "true"
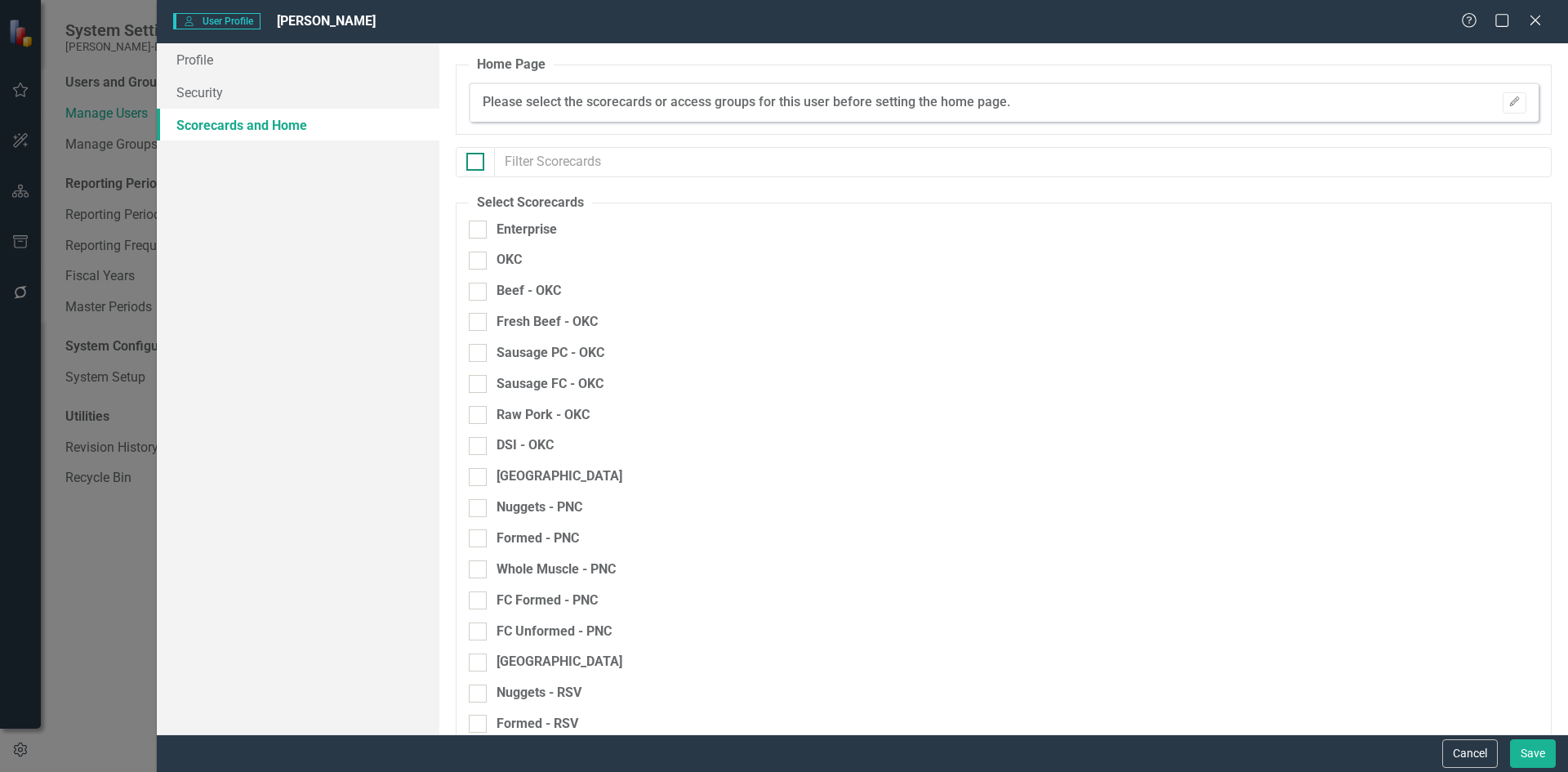
checkbox input "true"
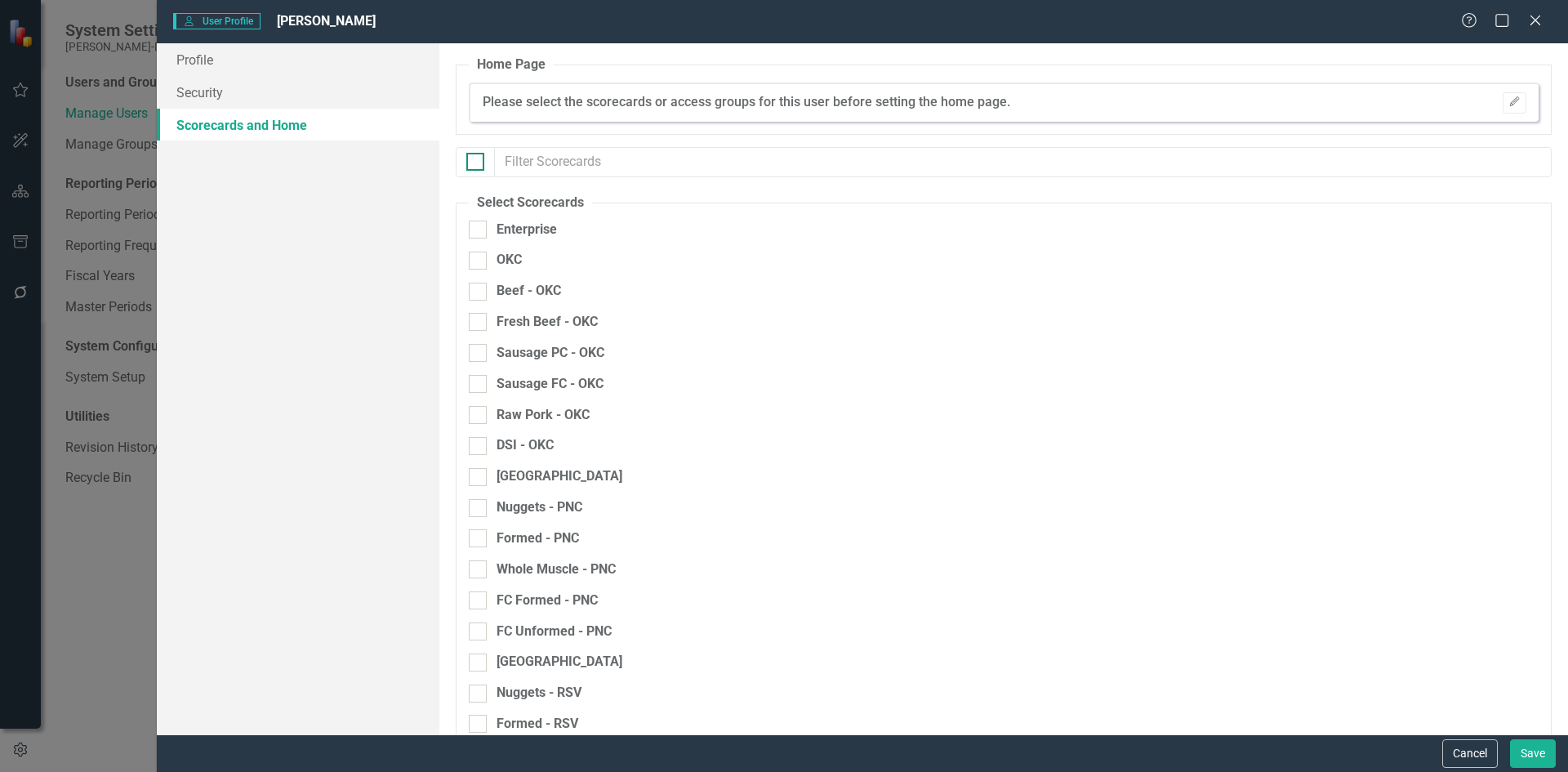
checkbox input "true"
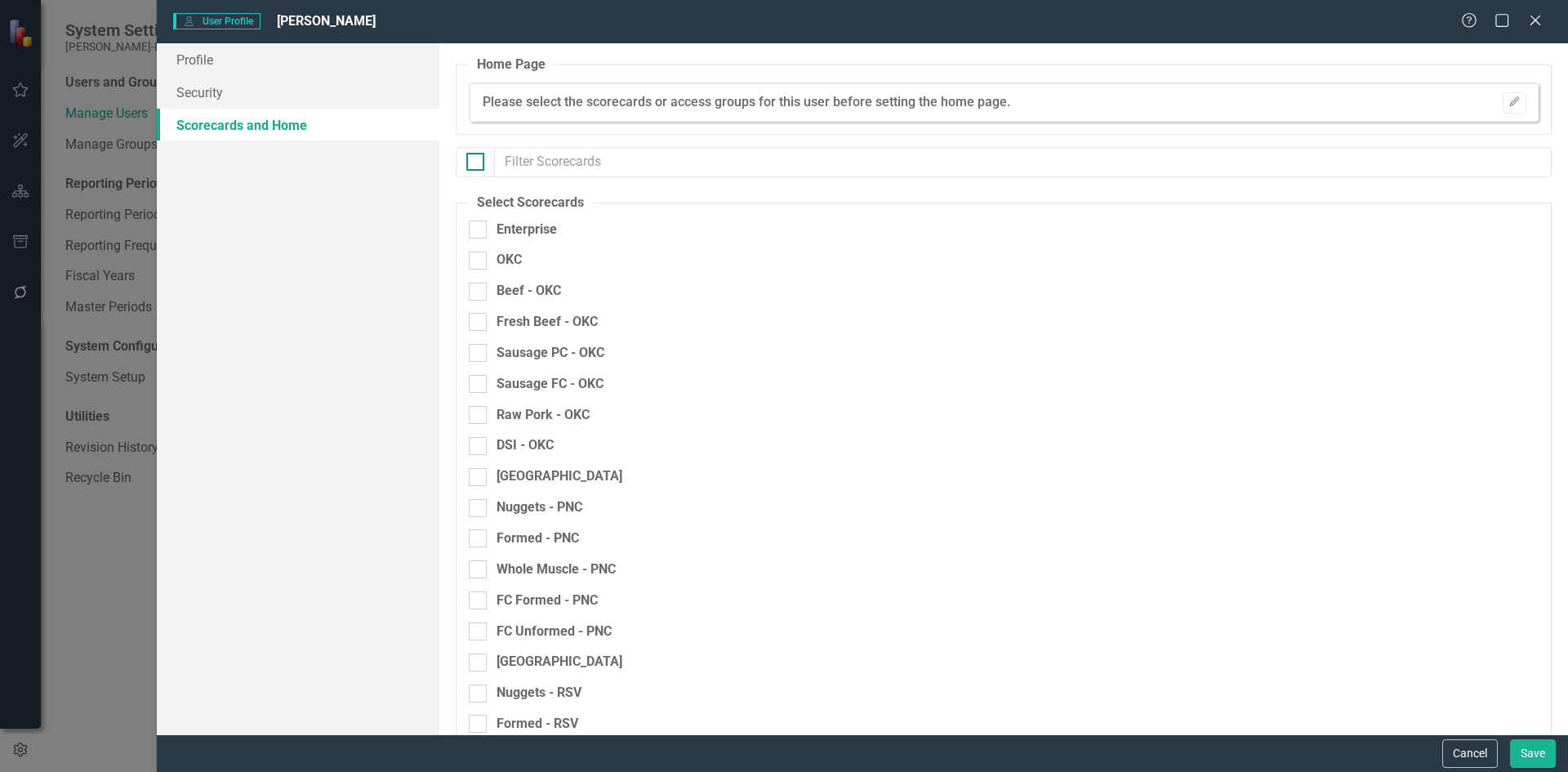
checkbox input "true"
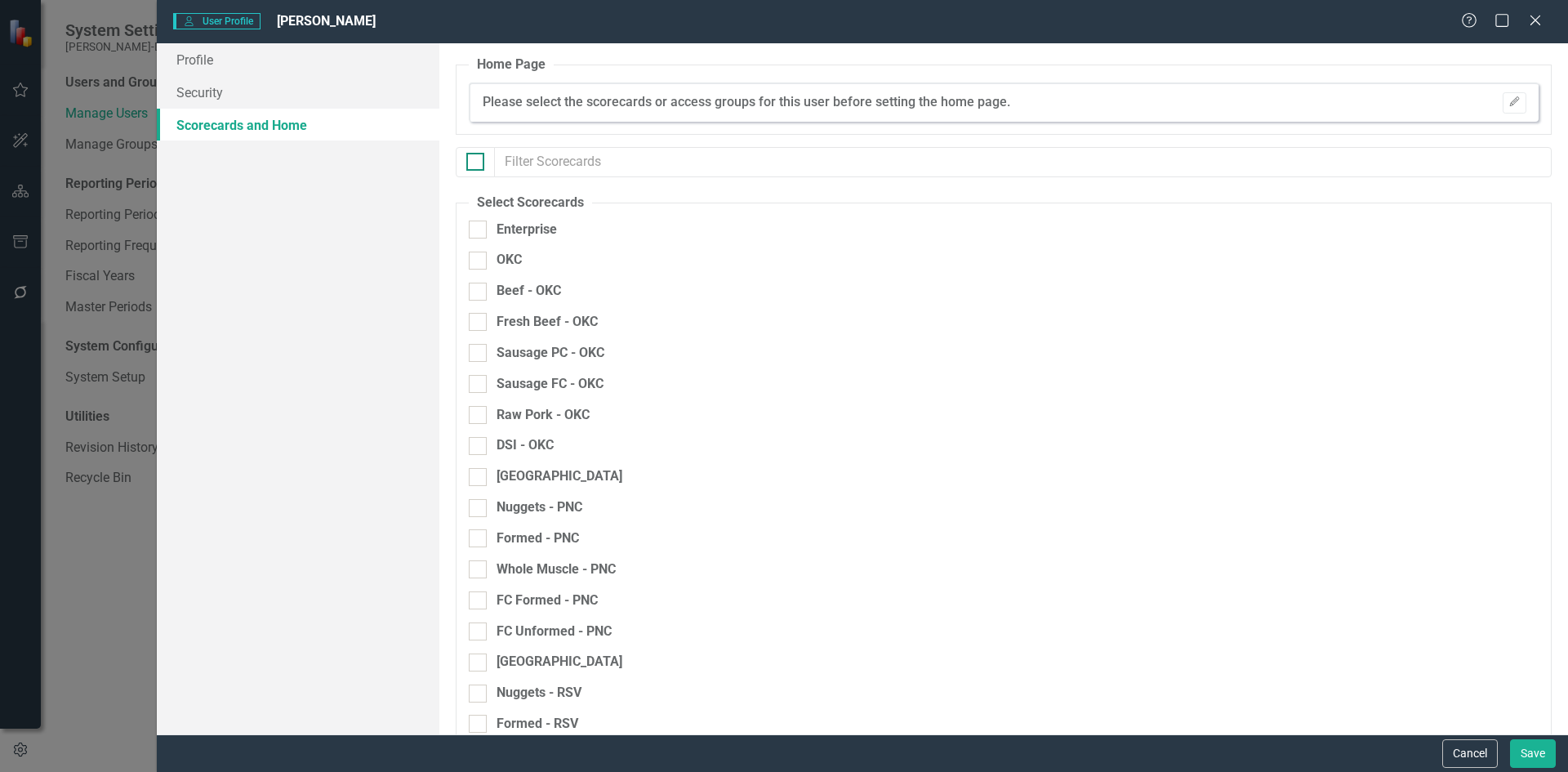
checkbox input "true"
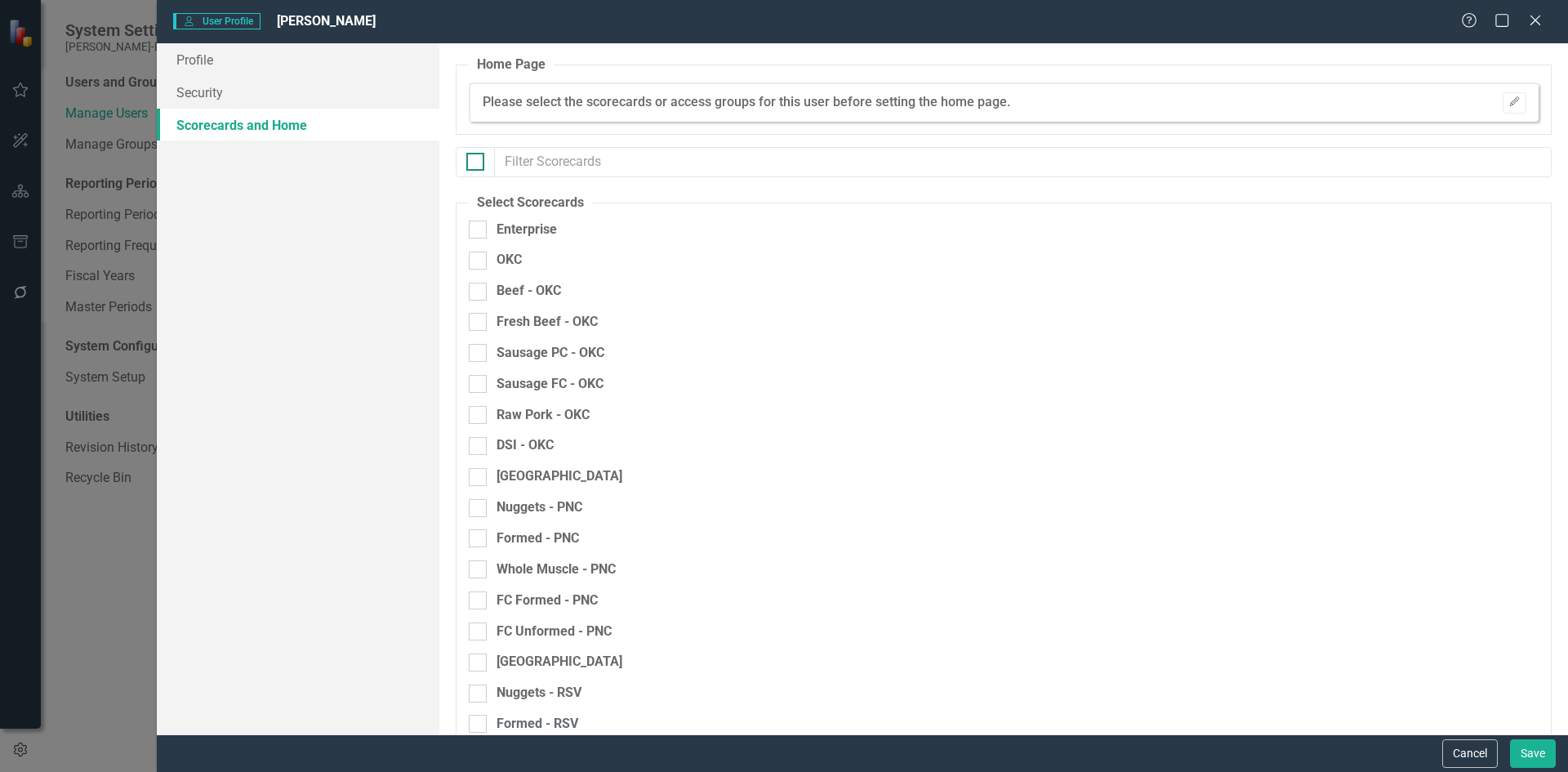
checkbox input "true"
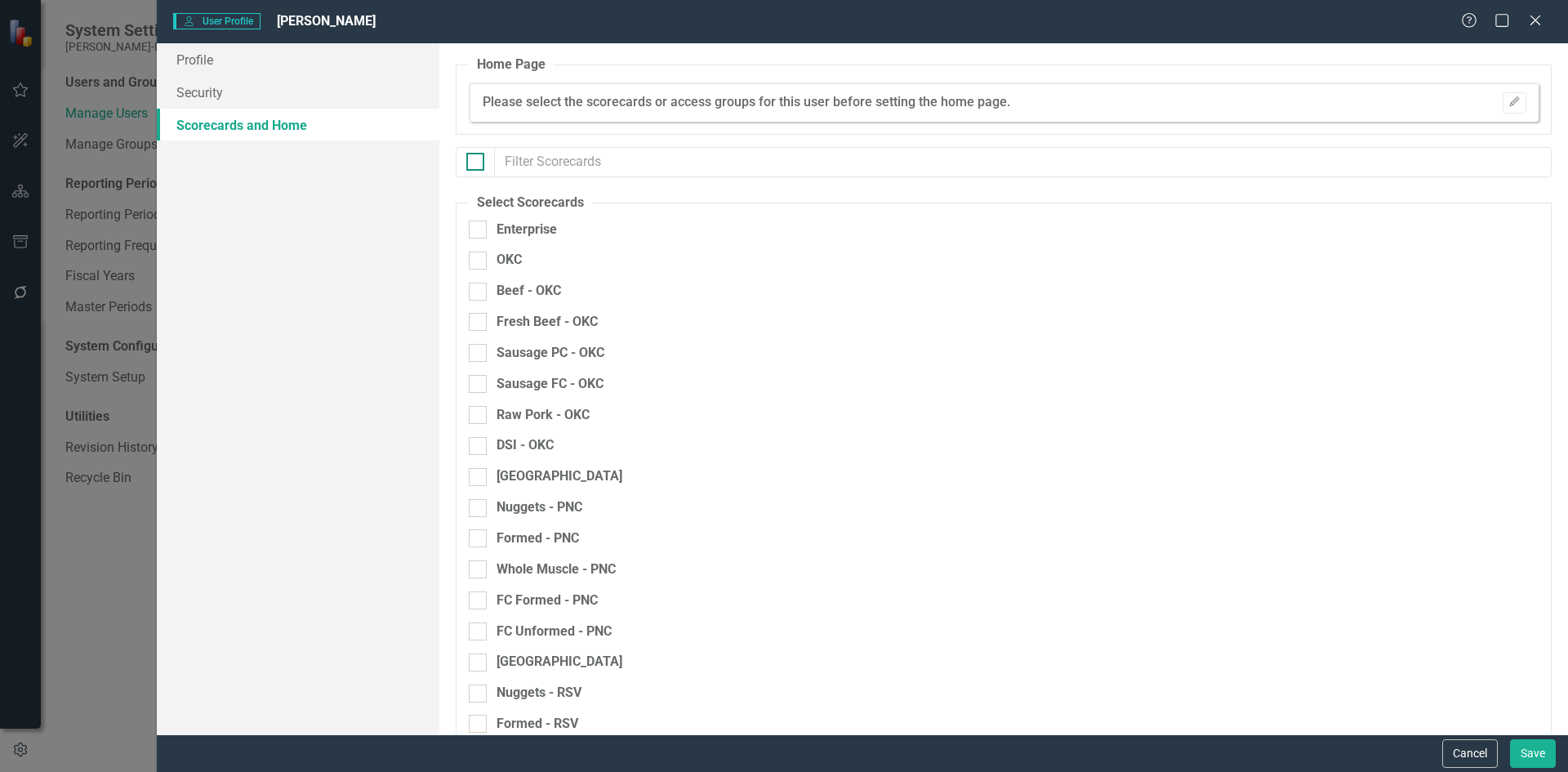
checkbox input "true"
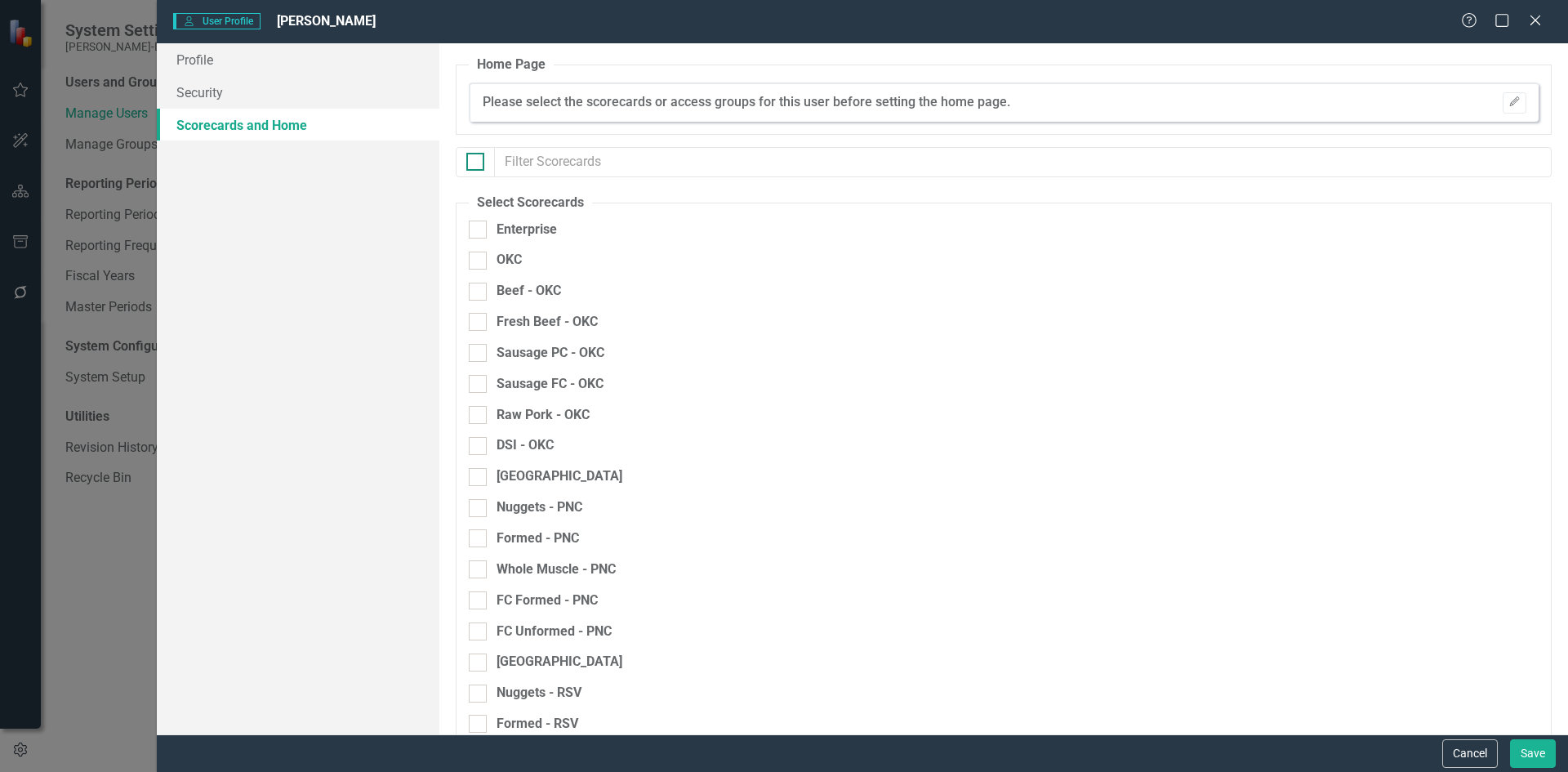
checkbox input "true"
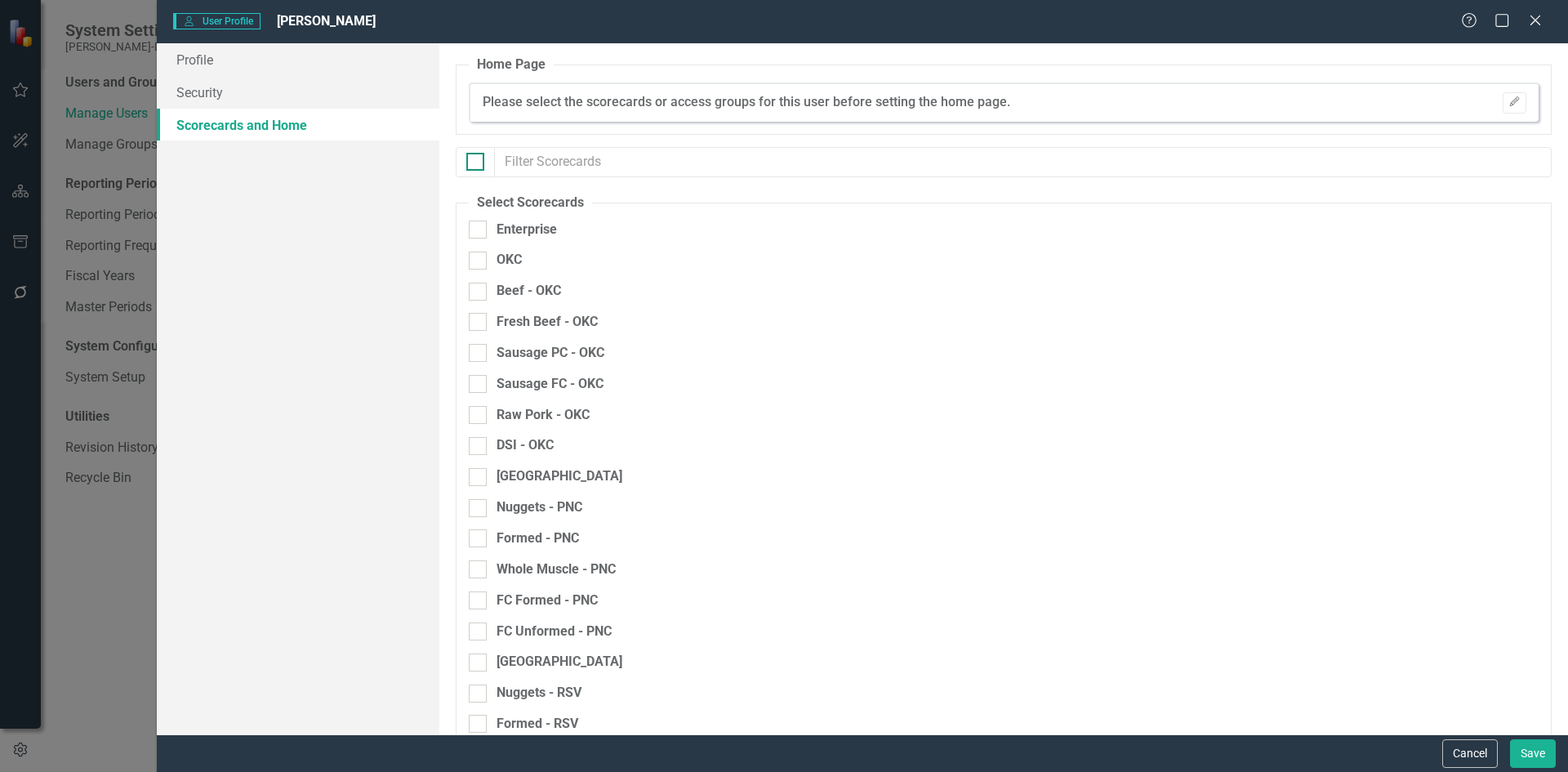
checkbox input "true"
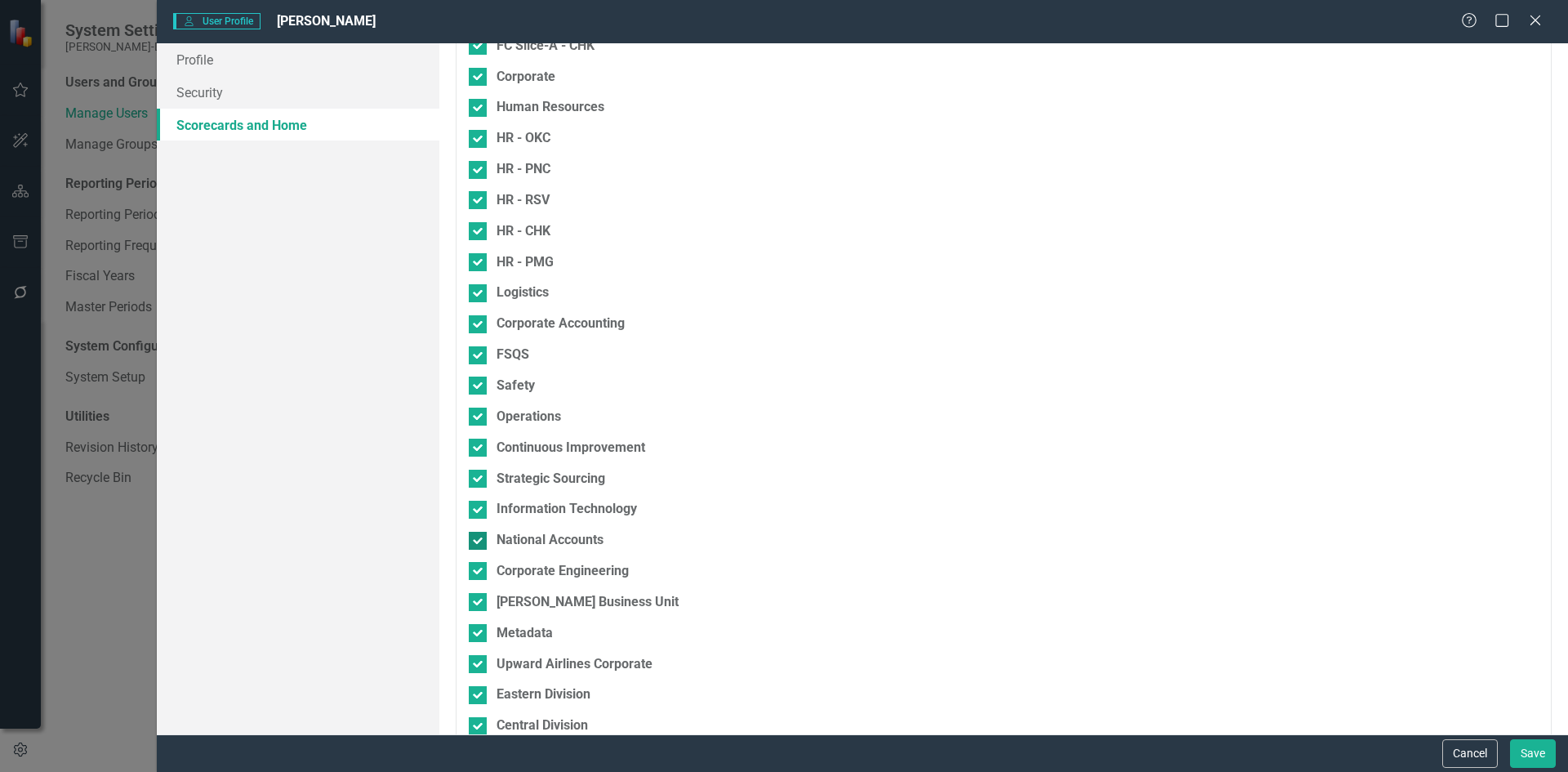
scroll to position [797, 0]
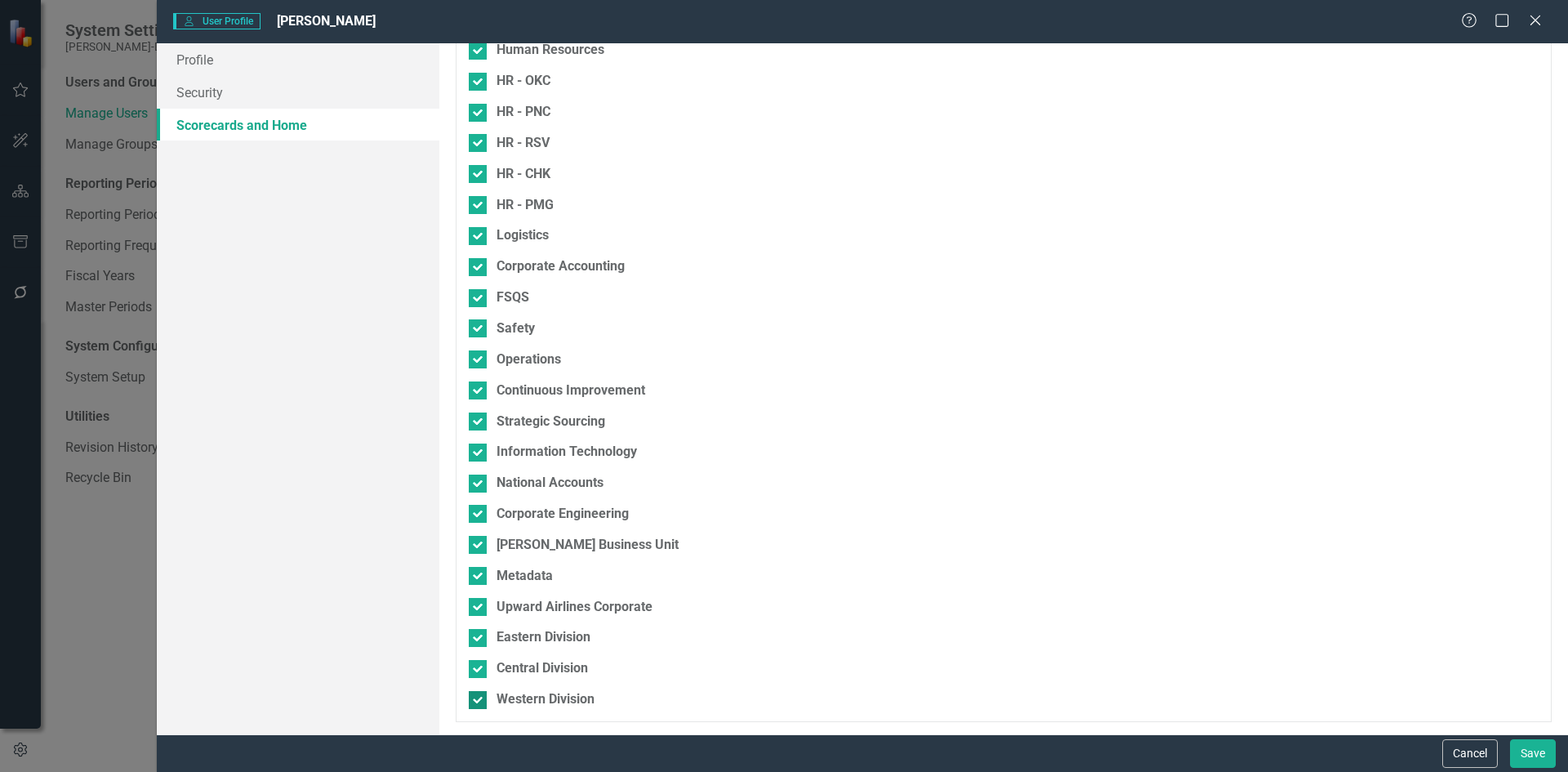
click at [484, 698] on div at bounding box center [477, 699] width 18 height 18
click at [479, 698] on input "Western Division" at bounding box center [474, 695] width 10 height 10
checkbox input "false"
click at [482, 671] on div at bounding box center [477, 668] width 18 height 18
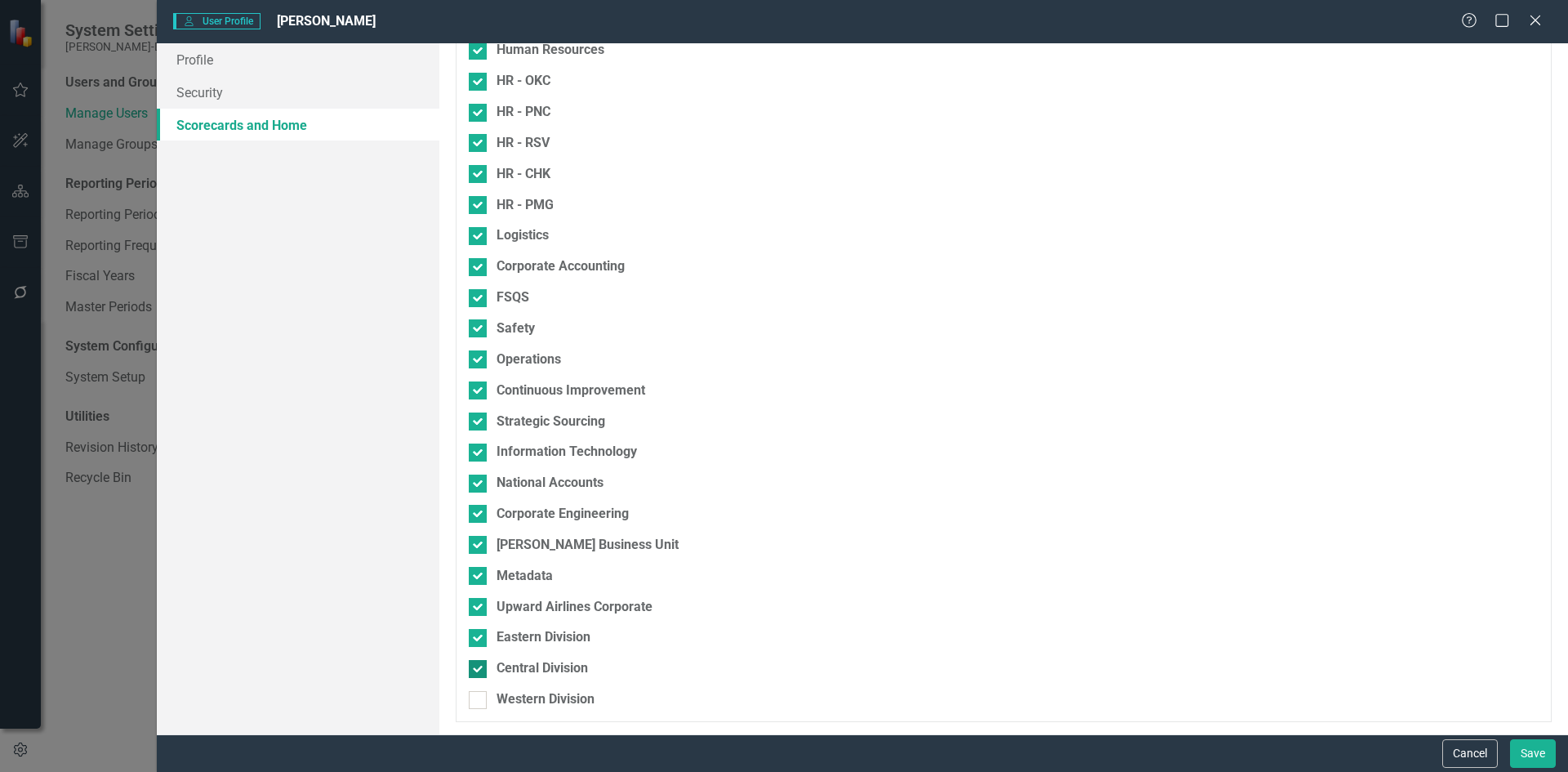
click at [479, 670] on input "Central Division" at bounding box center [474, 664] width 10 height 10
checkbox input "false"
click at [478, 631] on div at bounding box center [477, 637] width 18 height 18
click at [478, 631] on input "Eastern Division" at bounding box center [474, 633] width 10 height 10
checkbox input "false"
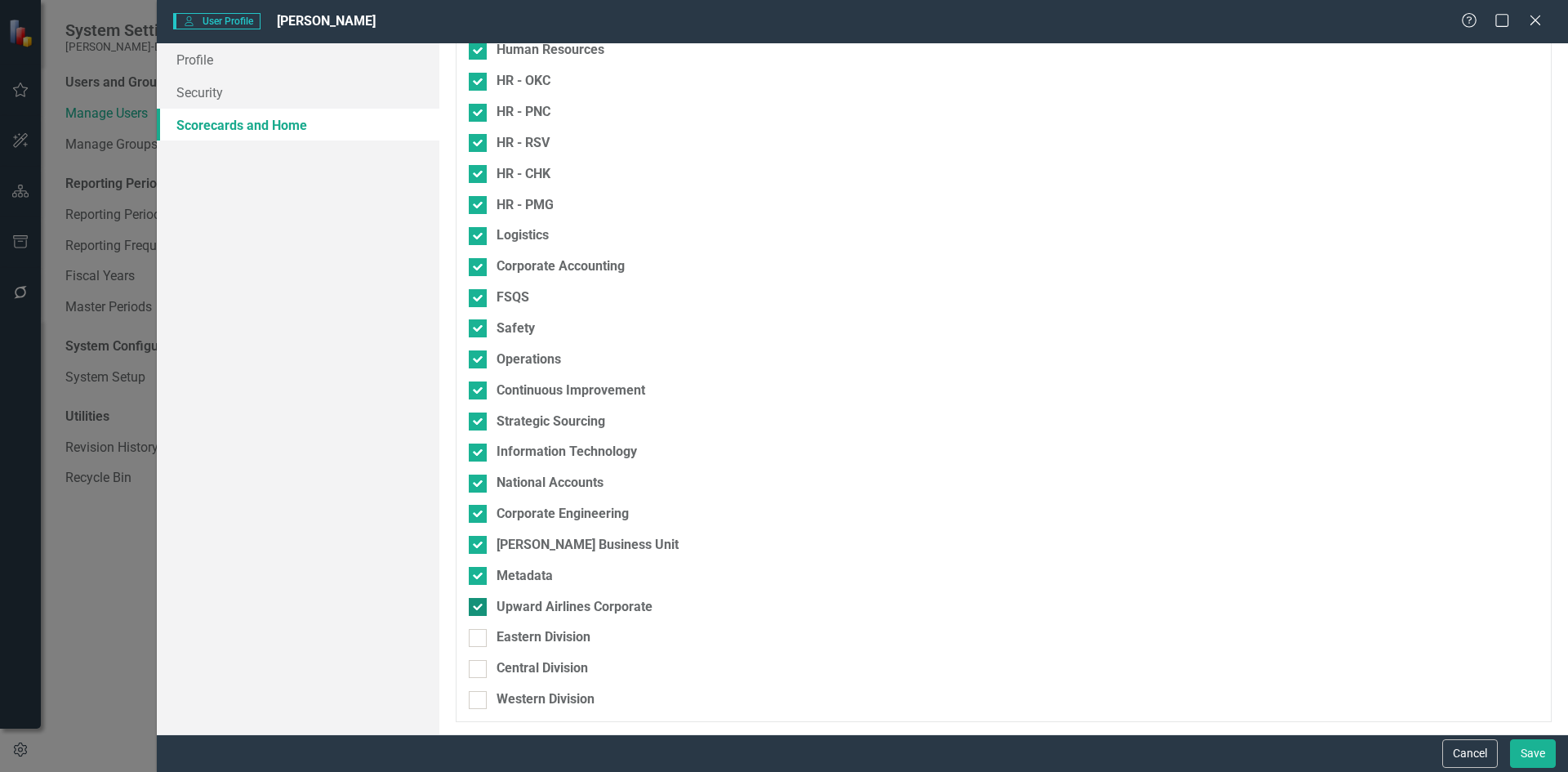
click at [474, 601] on input "Upward Airlines Corporate" at bounding box center [474, 602] width 10 height 10
checkbox input "false"
click at [476, 578] on div at bounding box center [477, 575] width 18 height 18
click at [476, 577] on input "Metadata" at bounding box center [474, 571] width 10 height 10
checkbox input "false"
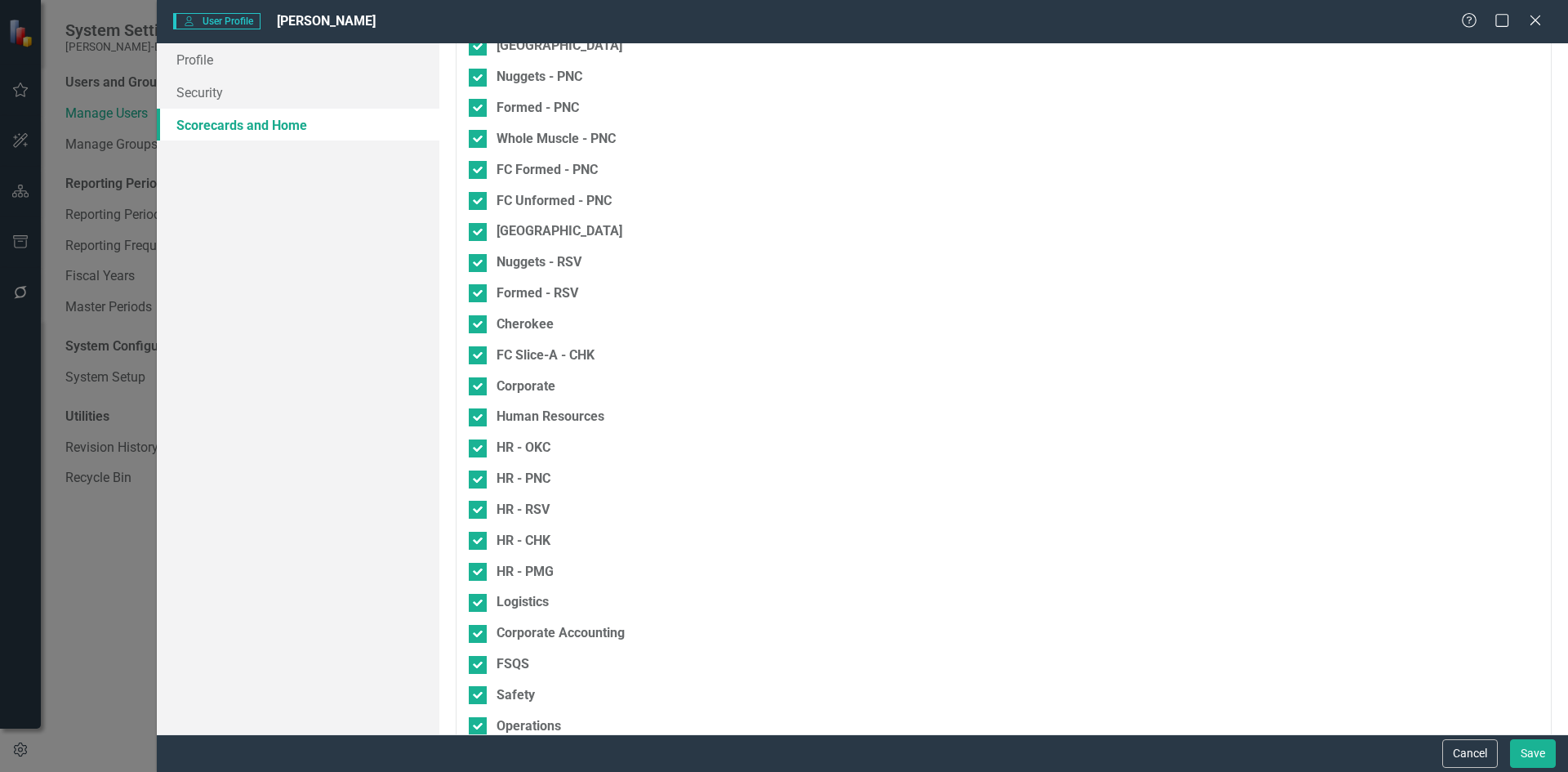
scroll to position [409, 0]
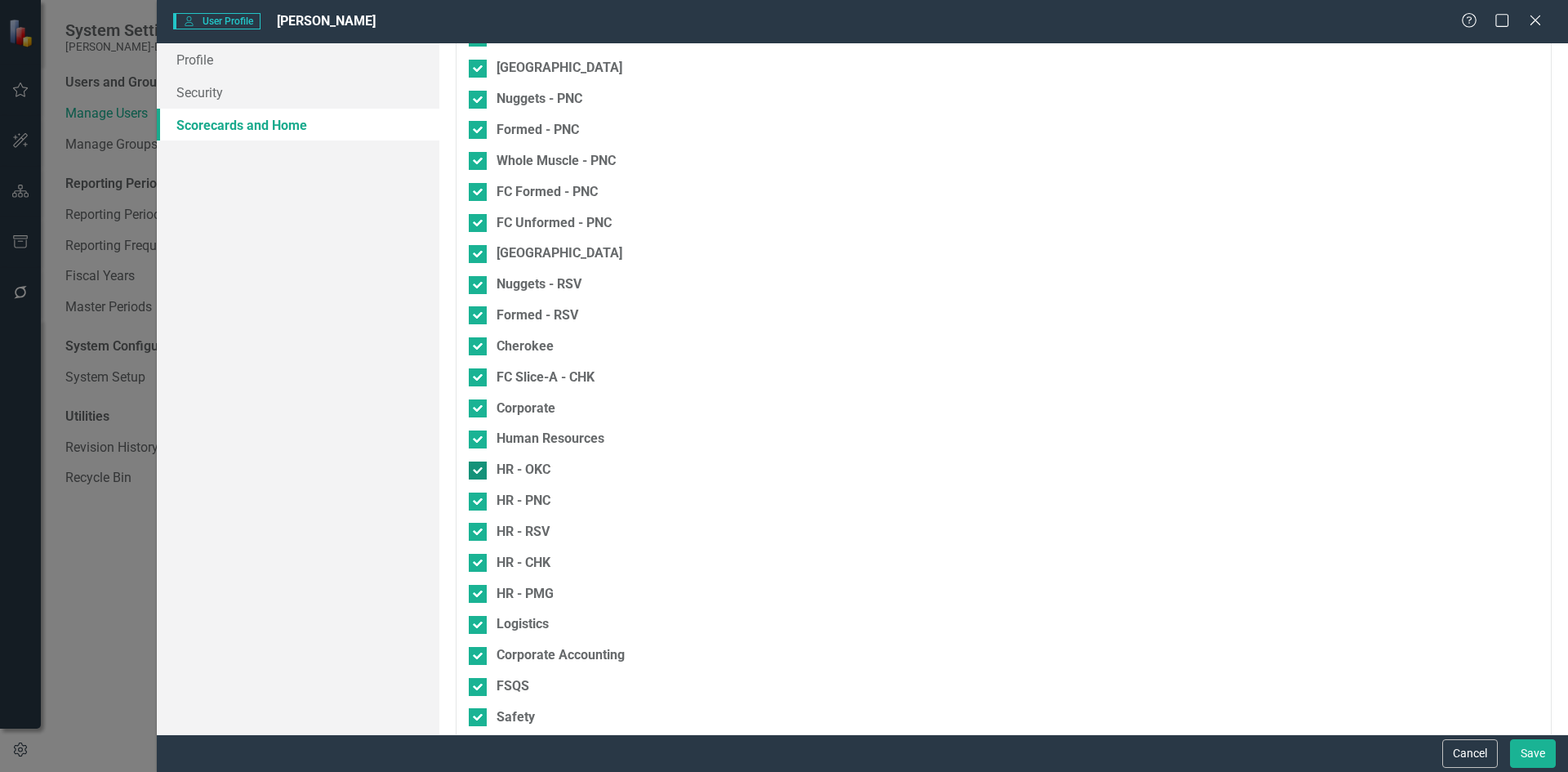
click at [479, 471] on div at bounding box center [477, 470] width 18 height 18
click at [479, 471] on input "HR - OKC" at bounding box center [474, 466] width 10 height 10
checkbox input "false"
click at [472, 500] on input "HR - PNC" at bounding box center [474, 497] width 10 height 10
checkbox input "false"
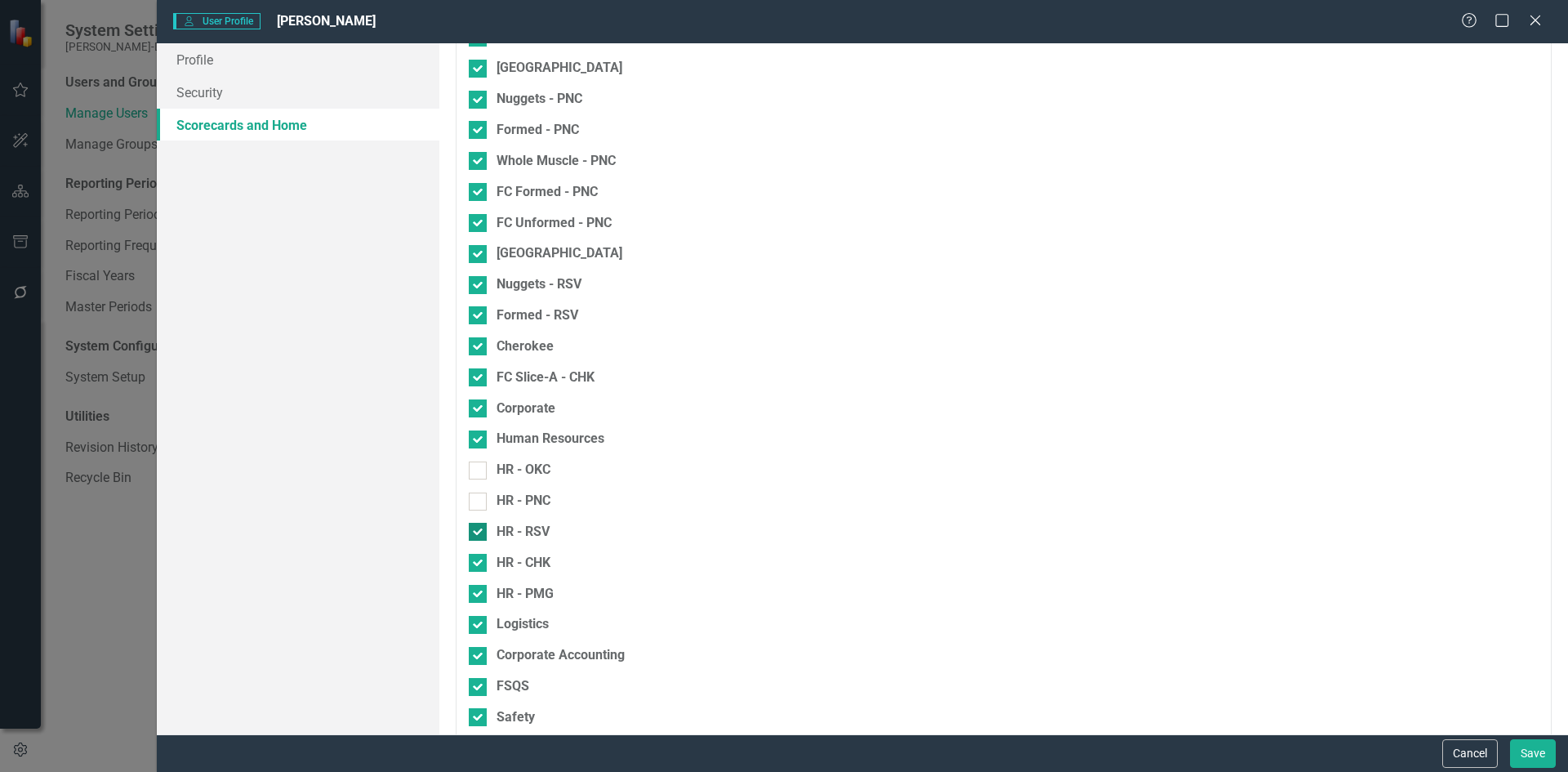
click at [481, 538] on div at bounding box center [477, 531] width 18 height 18
click at [479, 533] on input "HR - RSV" at bounding box center [474, 527] width 10 height 10
checkbox input "false"
click at [477, 576] on div "HR - CHK" at bounding box center [917, 568] width 898 height 31
click at [477, 601] on div at bounding box center [477, 593] width 18 height 18
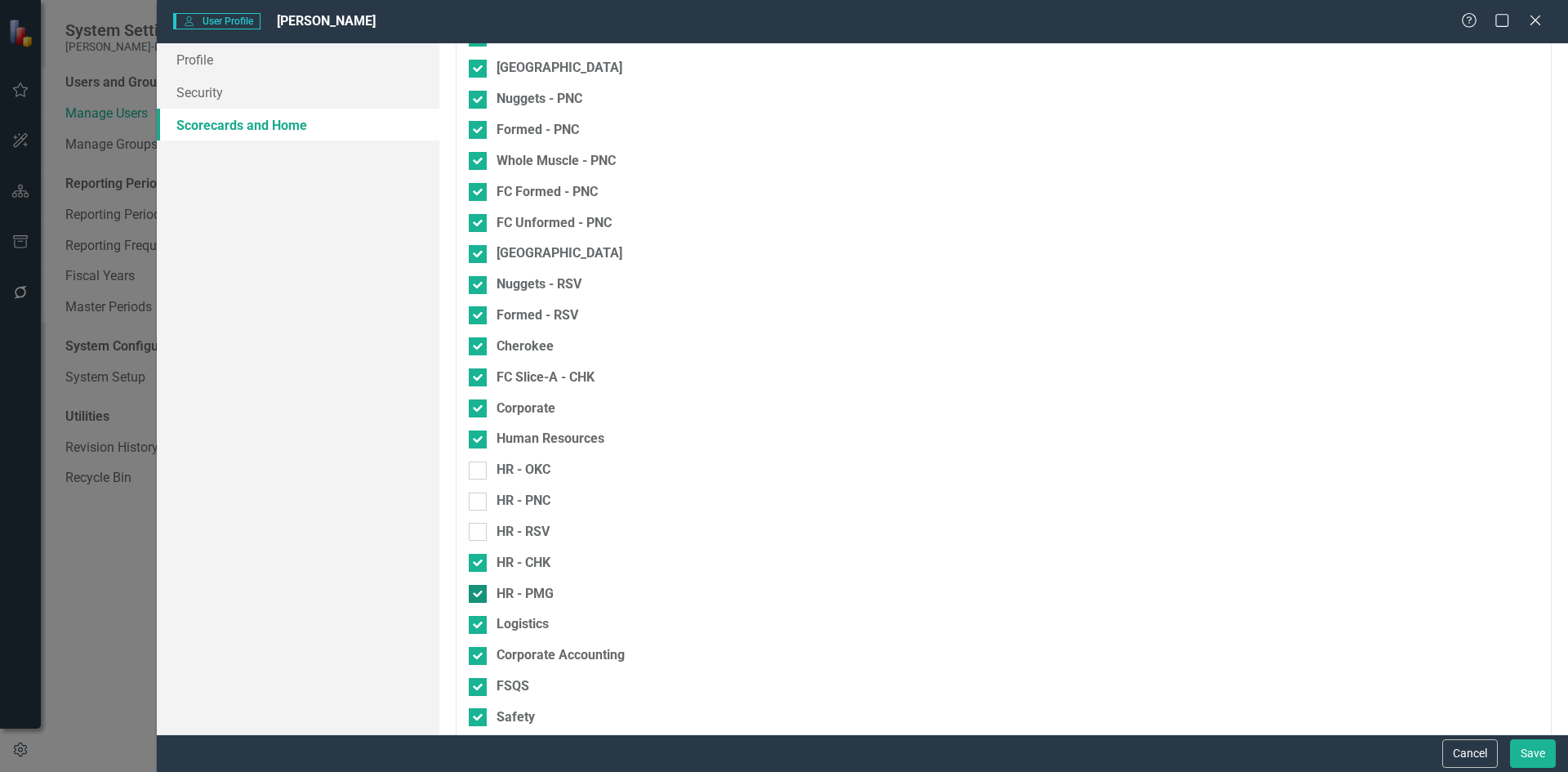
click at [477, 595] on input "HR - PMG" at bounding box center [474, 589] width 10 height 10
checkbox input "false"
click at [484, 558] on div at bounding box center [477, 562] width 18 height 18
click at [479, 558] on input "HR - CHK" at bounding box center [474, 558] width 10 height 10
checkbox input "false"
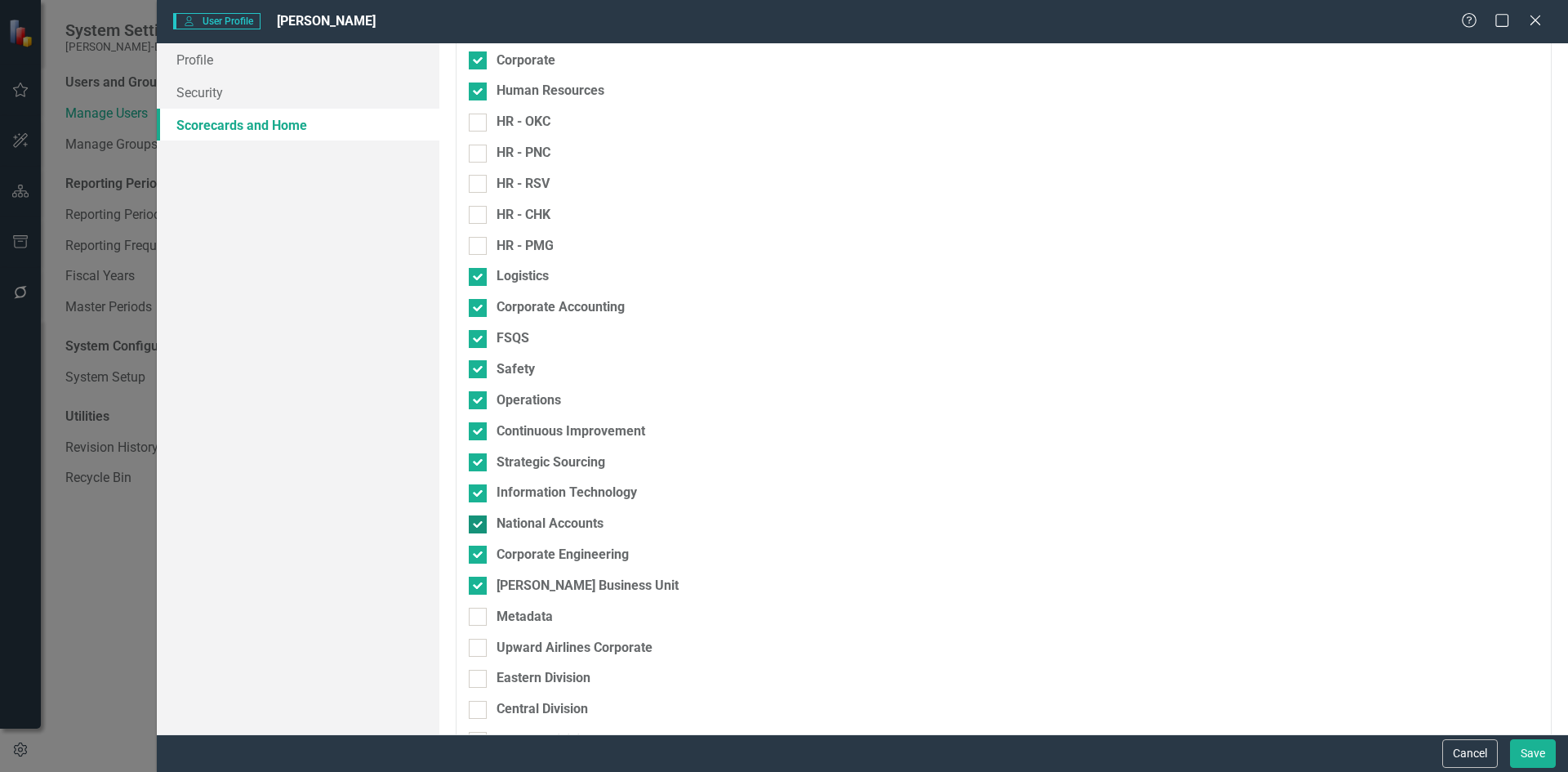
scroll to position [797, 0]
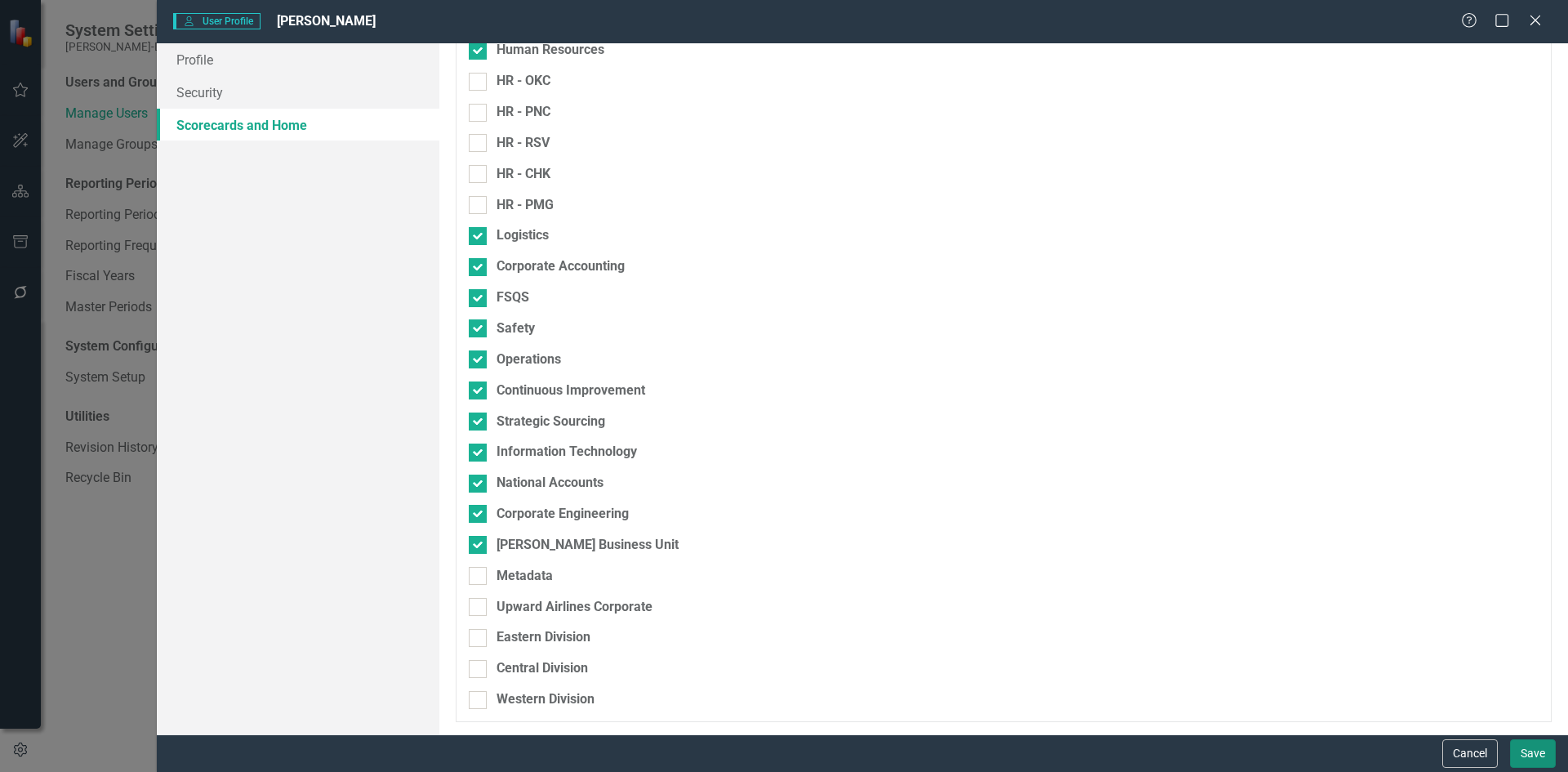
click at [1524, 749] on button "Save" at bounding box center [1532, 753] width 45 height 29
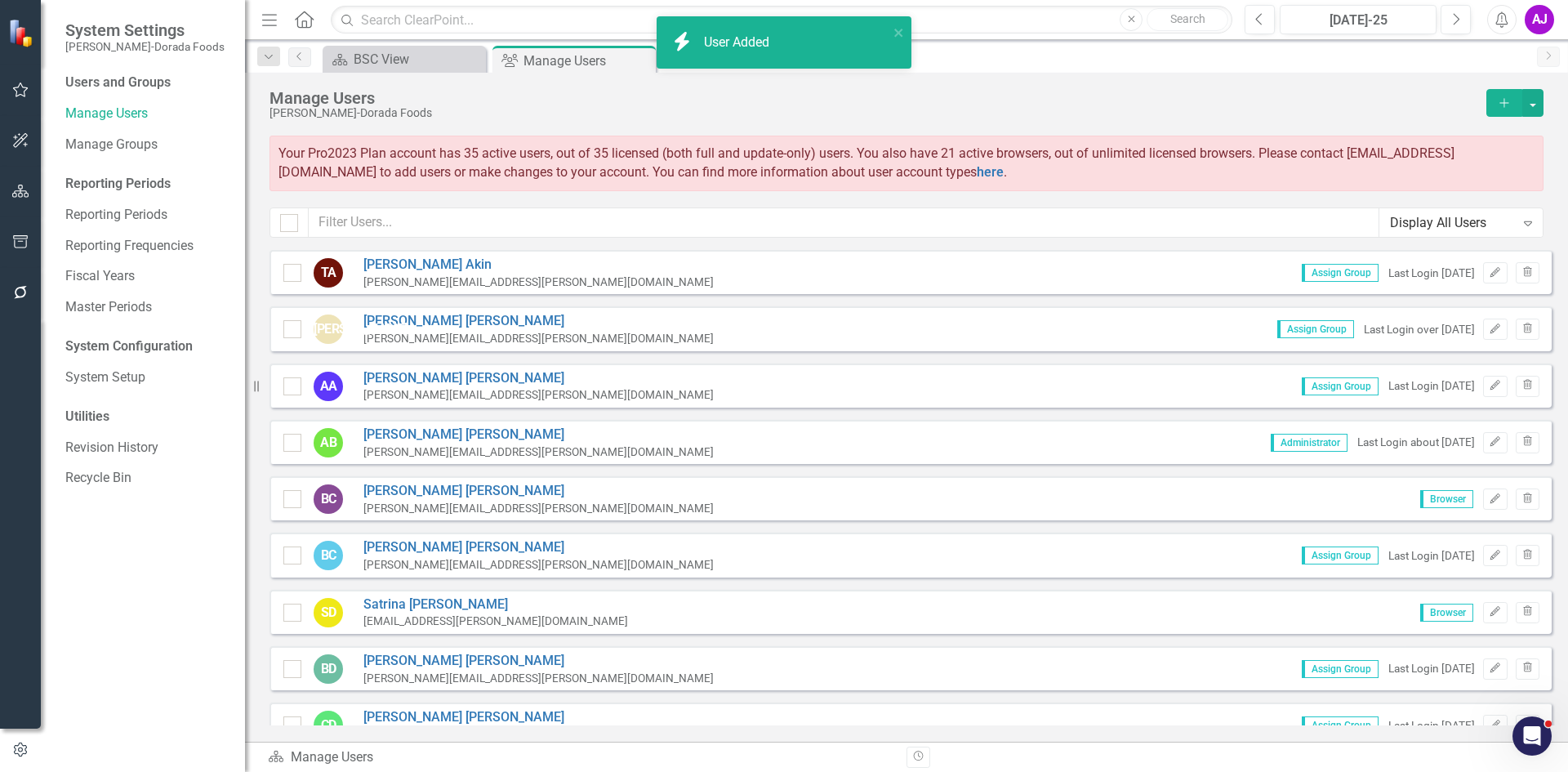
click at [436, 155] on span "Your Pro2023 Plan account has 35 active users, out of 35 licensed (both full an…" at bounding box center [866, 162] width 1176 height 34
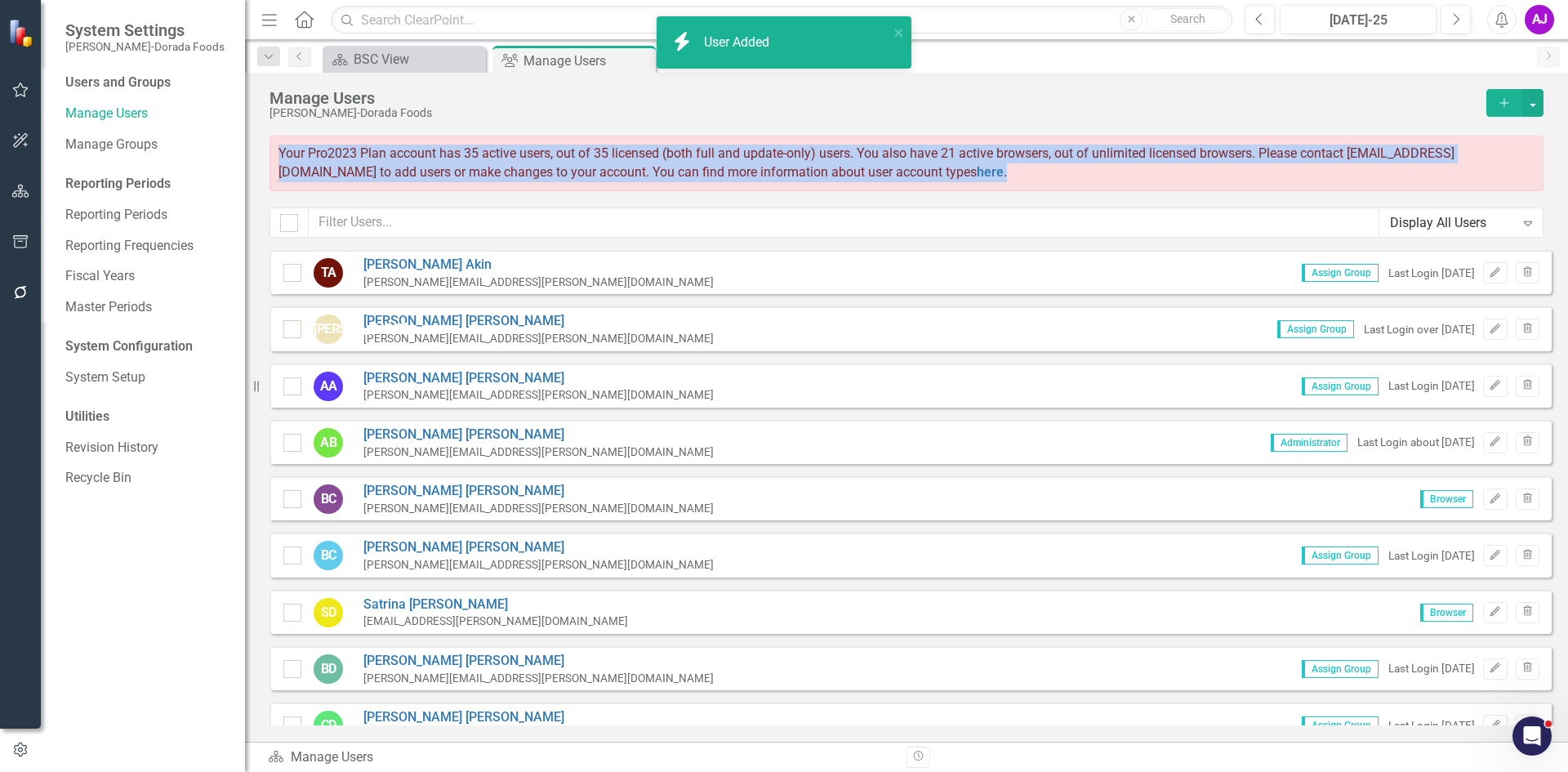
click at [436, 155] on span "Your Pro2023 Plan account has 35 active users, out of 35 licensed (both full an…" at bounding box center [866, 162] width 1176 height 34
